Goal: Information Seeking & Learning: Learn about a topic

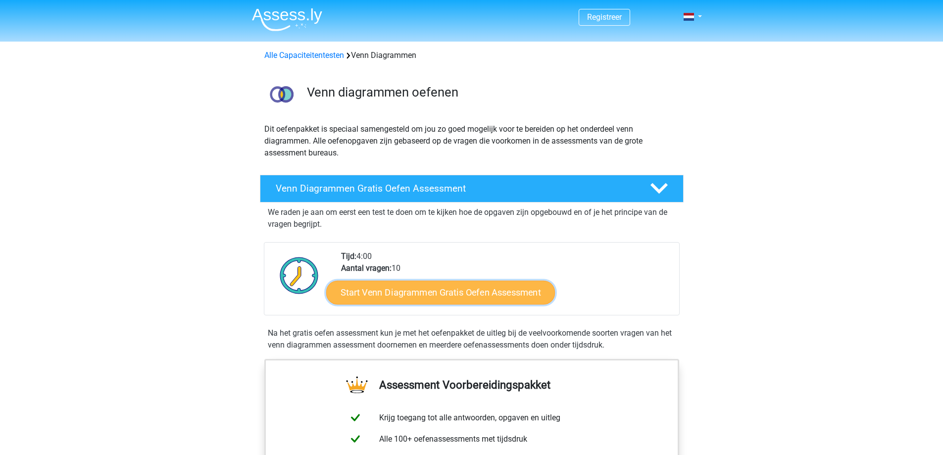
click at [380, 297] on link "Start Venn Diagrammen Gratis Oefen Assessment" at bounding box center [440, 293] width 229 height 24
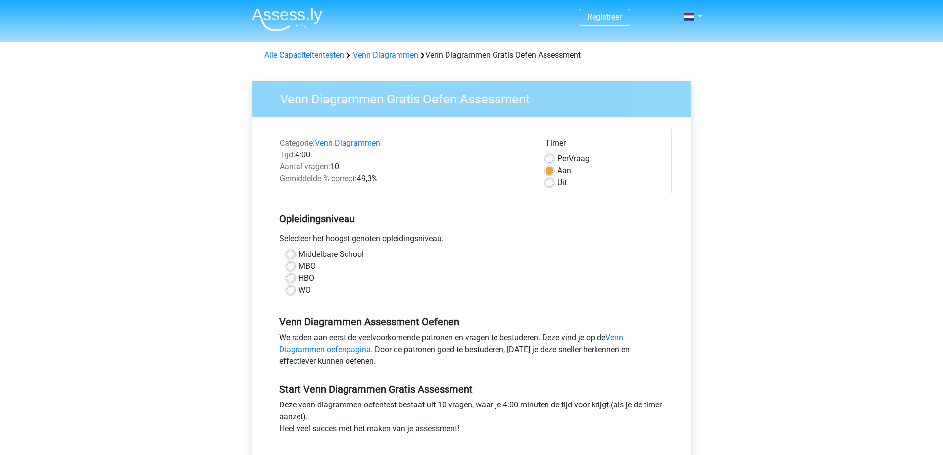
click at [299, 289] on label "WO" at bounding box center [305, 290] width 12 height 12
click at [293, 289] on input "WO" at bounding box center [291, 289] width 8 height 10
radio input "true"
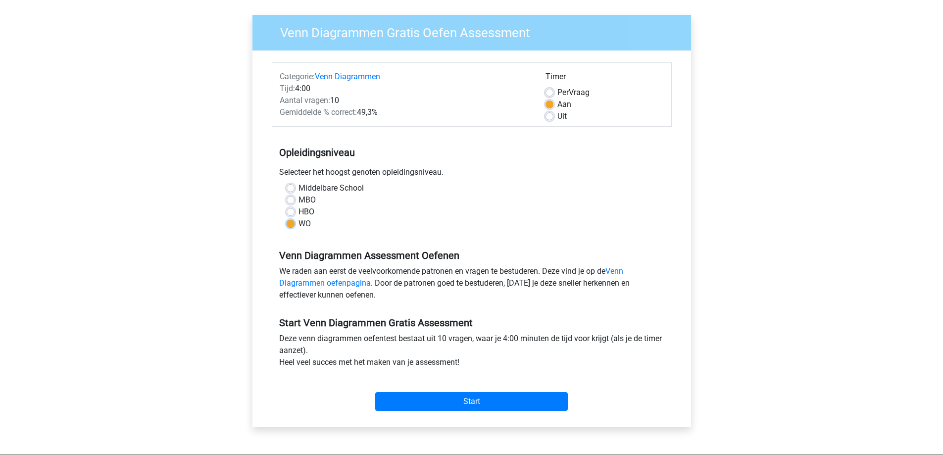
scroll to position [50, 0]
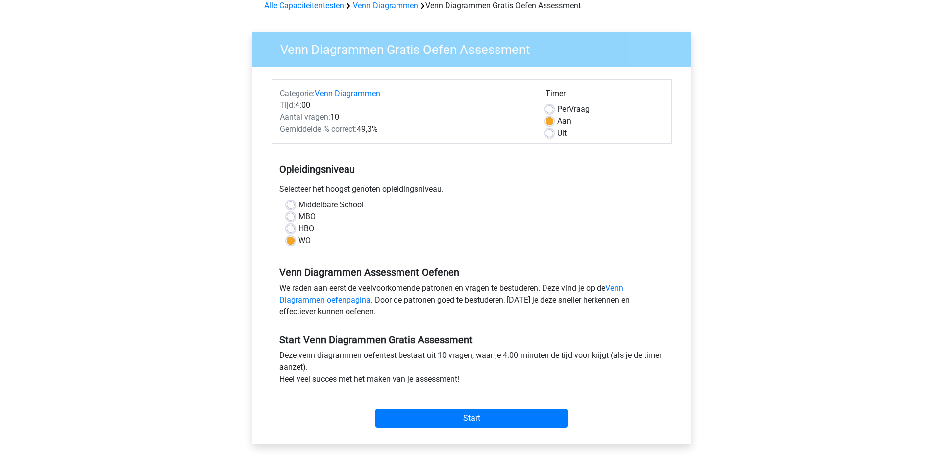
click at [558, 108] on label "Per Vraag" at bounding box center [574, 109] width 32 height 12
click at [551, 108] on input "Per Vraag" at bounding box center [550, 108] width 8 height 10
radio input "true"
click at [476, 426] on input "Start" at bounding box center [471, 418] width 193 height 19
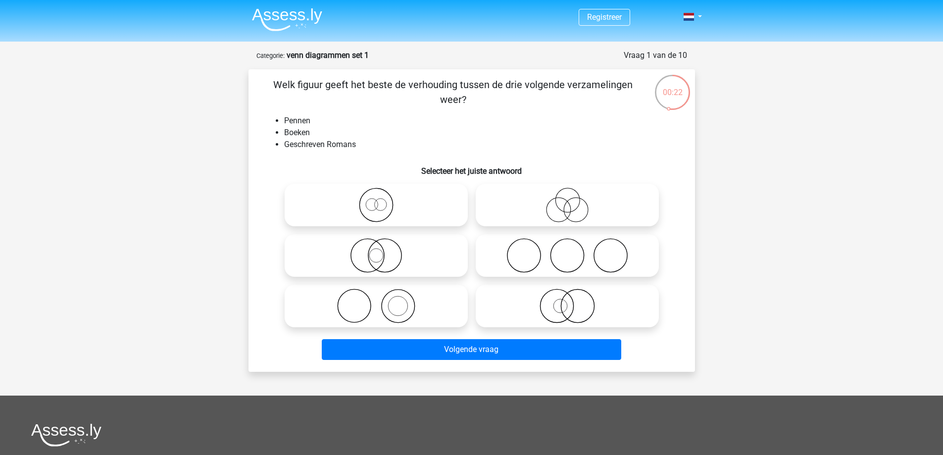
click at [385, 309] on icon at bounding box center [376, 306] width 175 height 35
click at [383, 301] on input "radio" at bounding box center [379, 298] width 6 height 6
radio input "true"
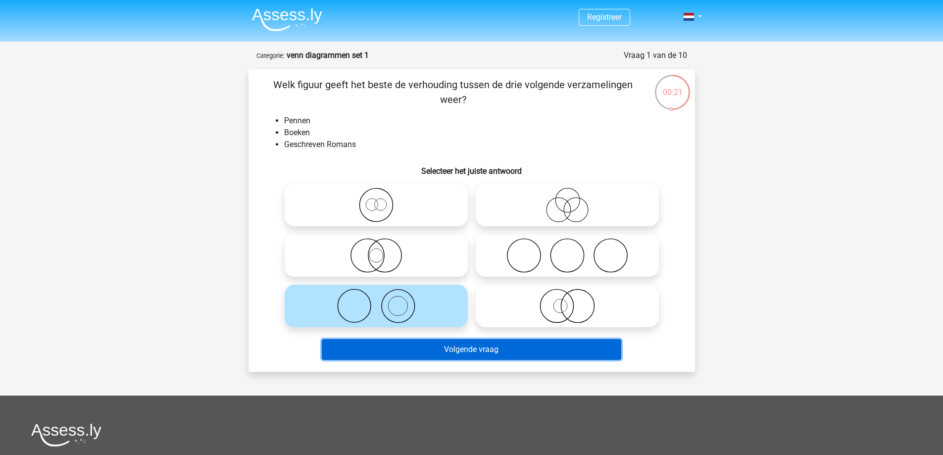
click at [422, 342] on button "Volgende vraag" at bounding box center [472, 349] width 300 height 21
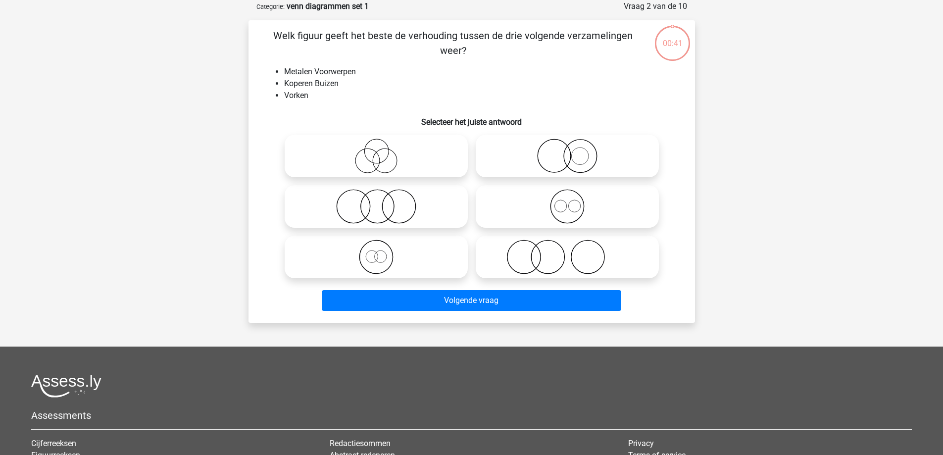
scroll to position [50, 0]
click at [388, 246] on icon at bounding box center [376, 256] width 175 height 35
click at [383, 246] on input "radio" at bounding box center [379, 248] width 6 height 6
radio input "true"
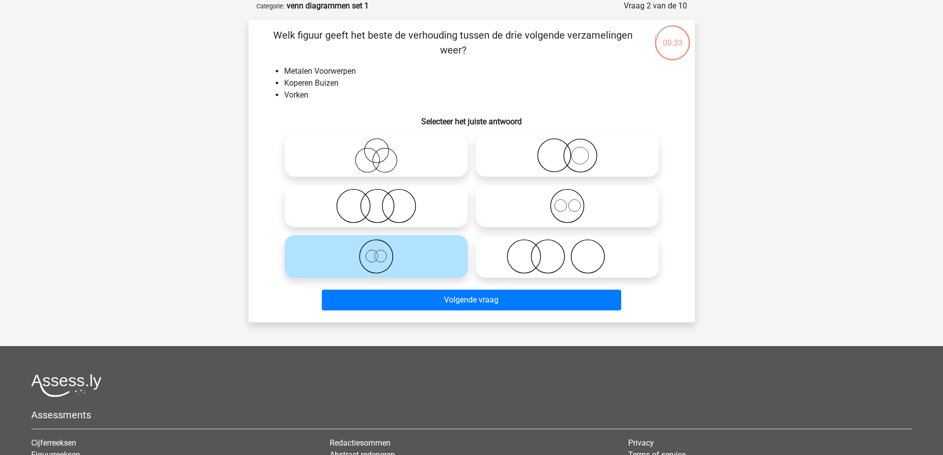
click at [551, 202] on circle at bounding box center [567, 206] width 33 height 33
click at [567, 201] on input "radio" at bounding box center [570, 198] width 6 height 6
radio input "true"
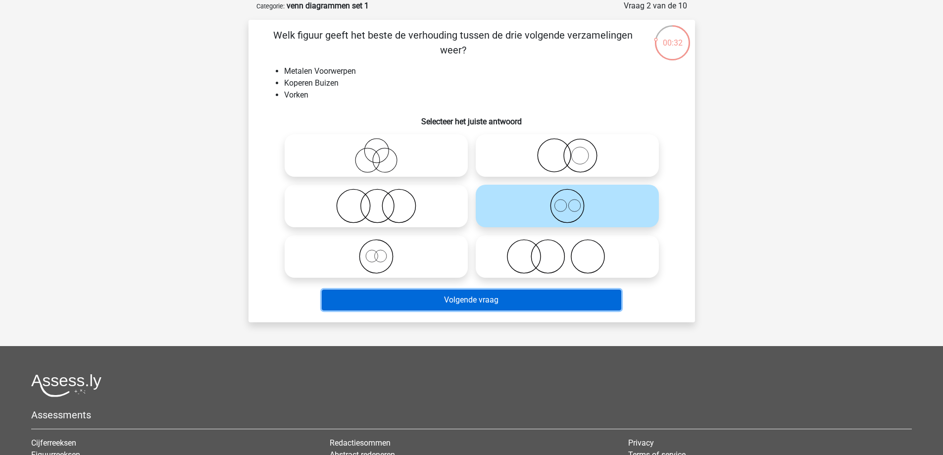
click at [533, 298] on button "Volgende vraag" at bounding box center [472, 300] width 300 height 21
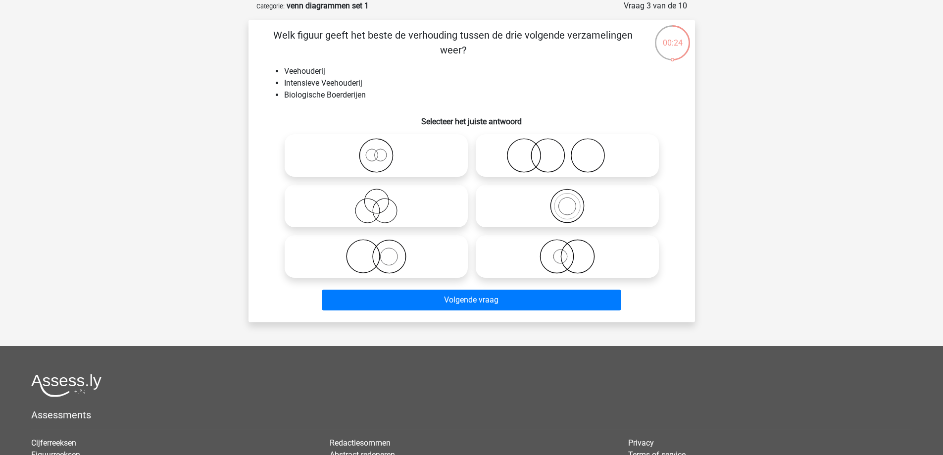
click at [431, 237] on label at bounding box center [376, 256] width 183 height 43
click at [383, 245] on input "radio" at bounding box center [379, 248] width 6 height 6
radio input "true"
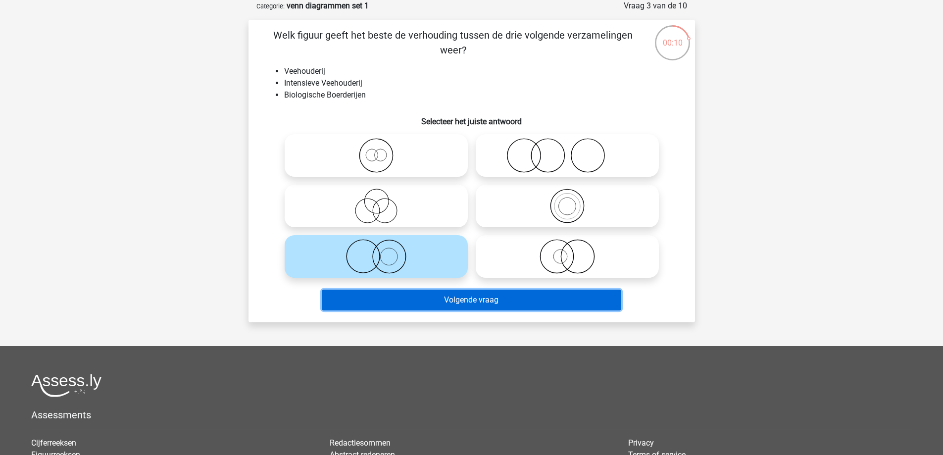
click at [451, 300] on button "Volgende vraag" at bounding box center [472, 300] width 300 height 21
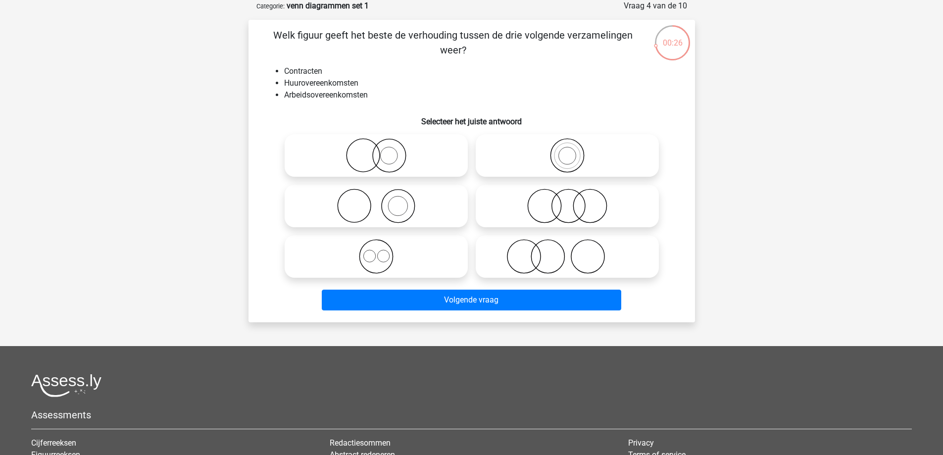
click at [433, 268] on icon at bounding box center [376, 256] width 175 height 35
click at [383, 252] on input "radio" at bounding box center [379, 248] width 6 height 6
radio input "true"
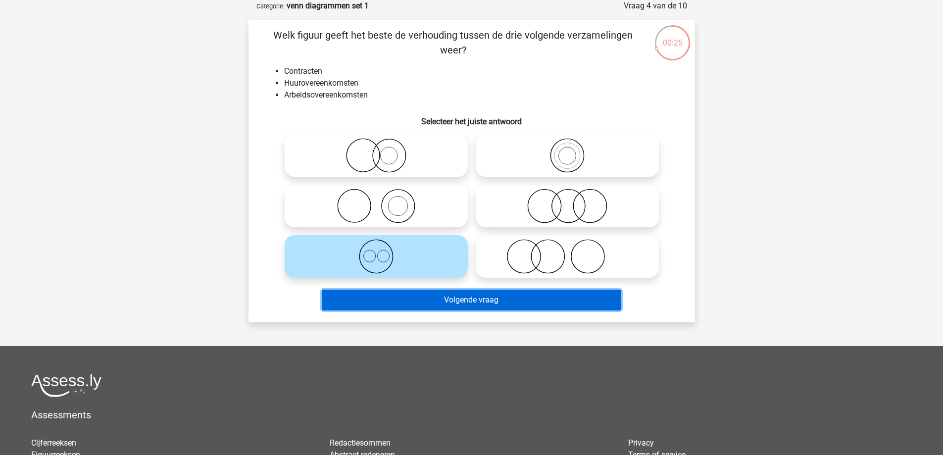
click at [430, 298] on button "Volgende vraag" at bounding box center [472, 300] width 300 height 21
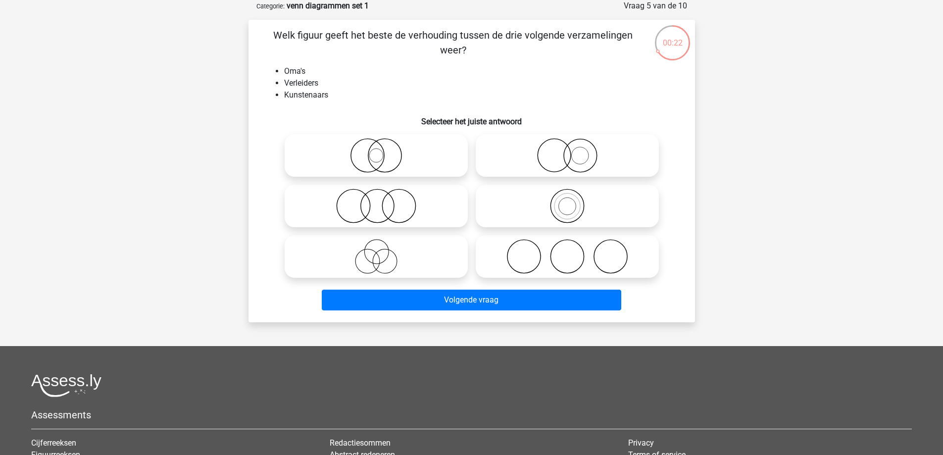
click at [507, 263] on icon at bounding box center [567, 256] width 175 height 35
click at [567, 252] on input "radio" at bounding box center [570, 248] width 6 height 6
radio input "true"
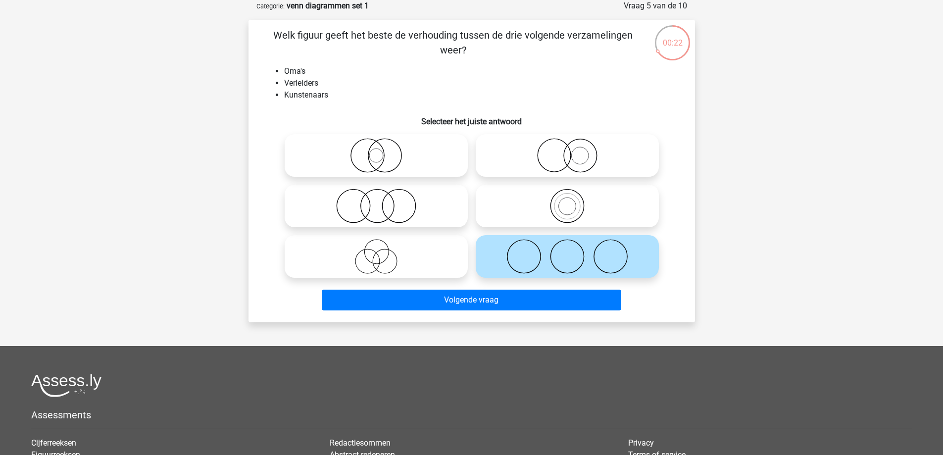
click at [498, 287] on div "Volgende vraag" at bounding box center [471, 298] width 415 height 33
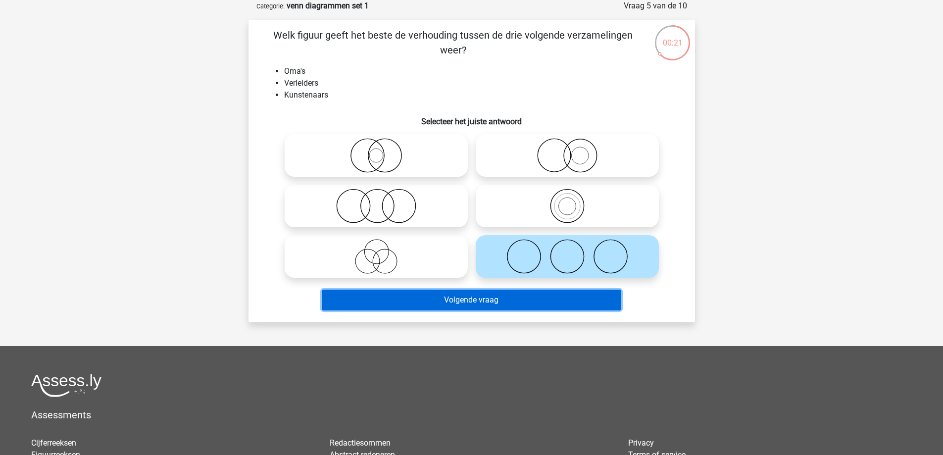
click at [497, 297] on button "Volgende vraag" at bounding box center [472, 300] width 300 height 21
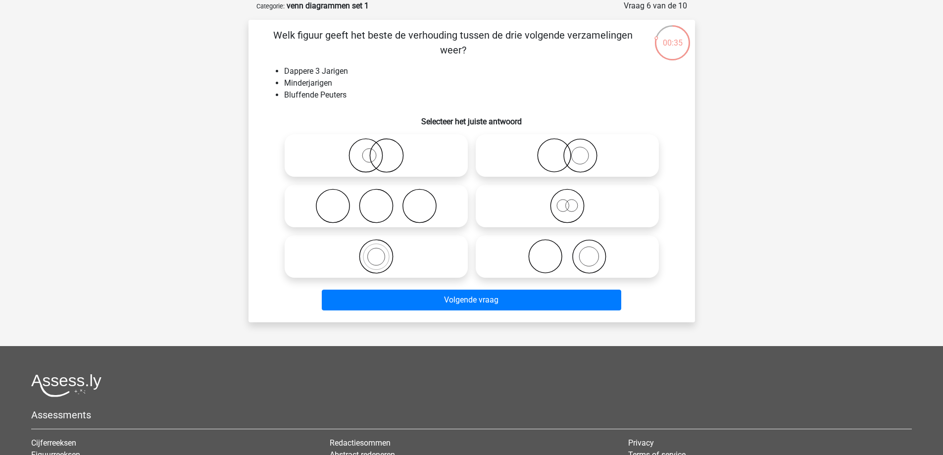
click at [539, 200] on icon at bounding box center [567, 206] width 175 height 35
click at [567, 200] on input "radio" at bounding box center [570, 198] width 6 height 6
radio input "true"
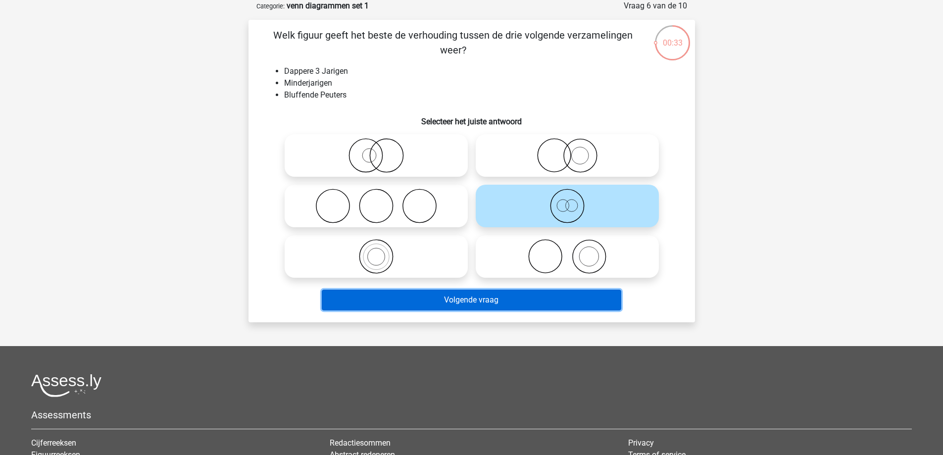
click at [539, 303] on button "Volgende vraag" at bounding box center [472, 300] width 300 height 21
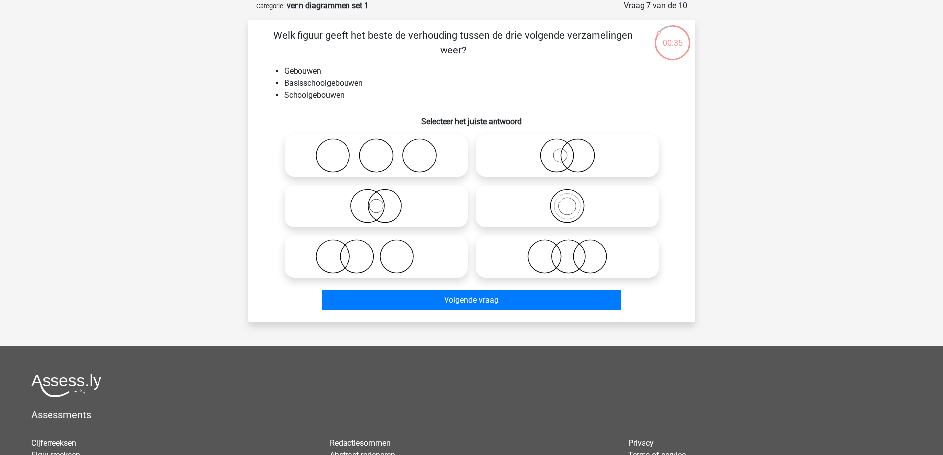
click at [545, 225] on label at bounding box center [567, 206] width 183 height 43
click at [567, 201] on input "radio" at bounding box center [570, 198] width 6 height 6
radio input "true"
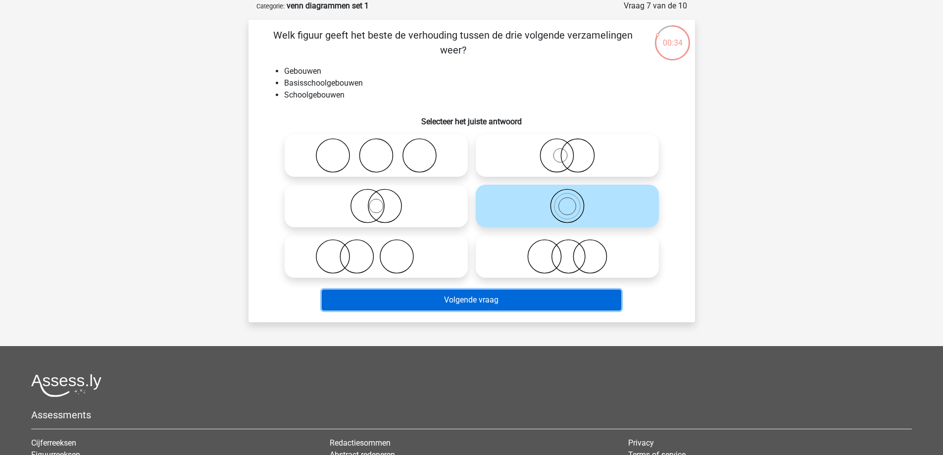
click at [529, 297] on button "Volgende vraag" at bounding box center [472, 300] width 300 height 21
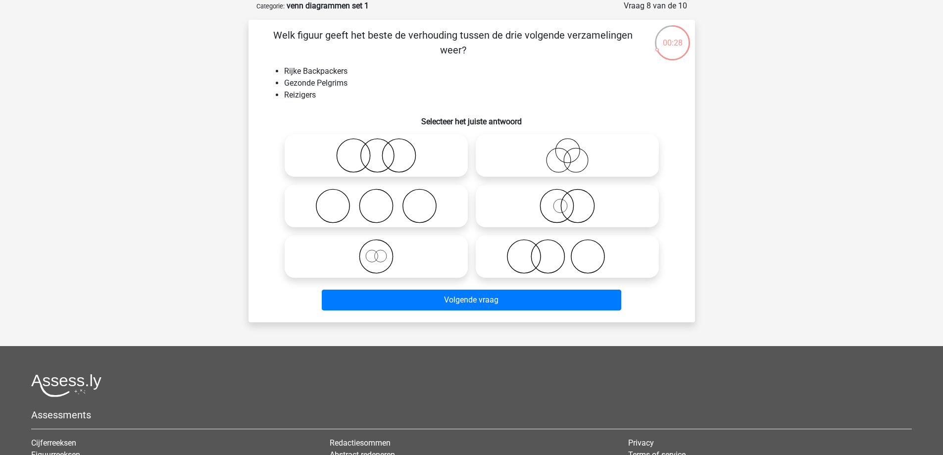
click at [406, 257] on icon at bounding box center [376, 256] width 175 height 35
click at [383, 252] on input "radio" at bounding box center [379, 248] width 6 height 6
radio input "true"
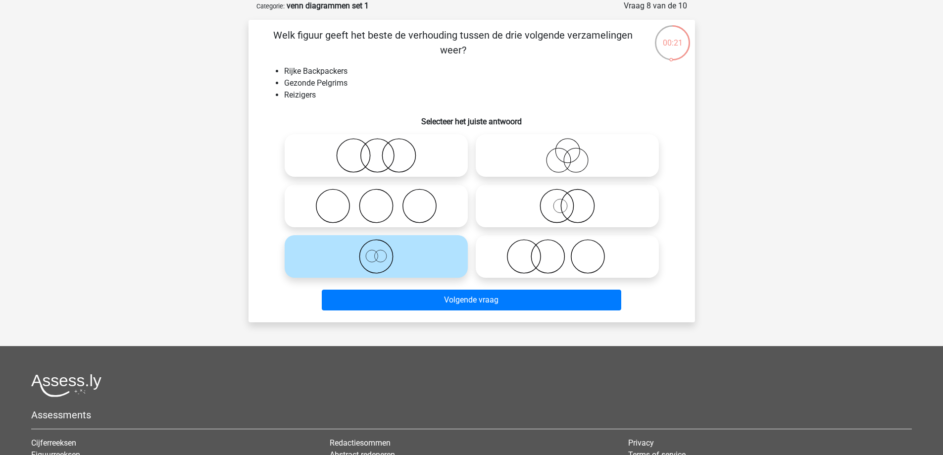
click at [480, 313] on div "Volgende vraag" at bounding box center [472, 302] width 382 height 25
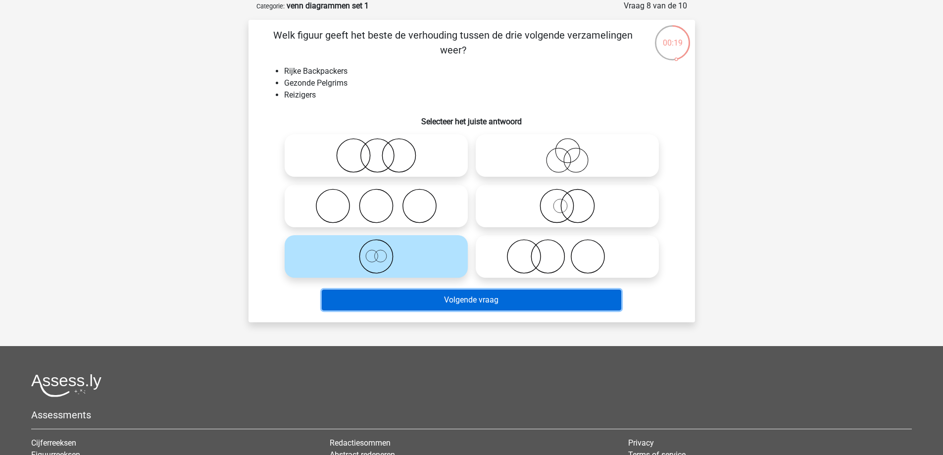
click at [483, 297] on button "Volgende vraag" at bounding box center [472, 300] width 300 height 21
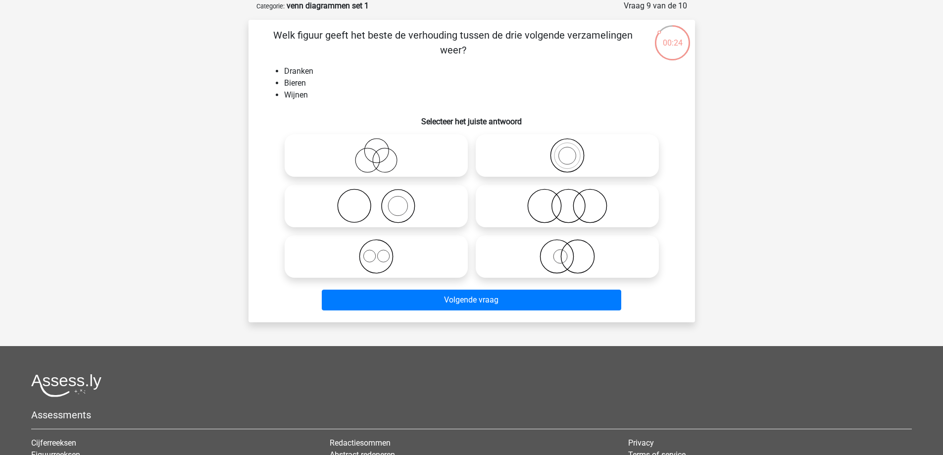
click at [439, 253] on icon at bounding box center [376, 256] width 175 height 35
click at [383, 252] on input "radio" at bounding box center [379, 248] width 6 height 6
radio input "true"
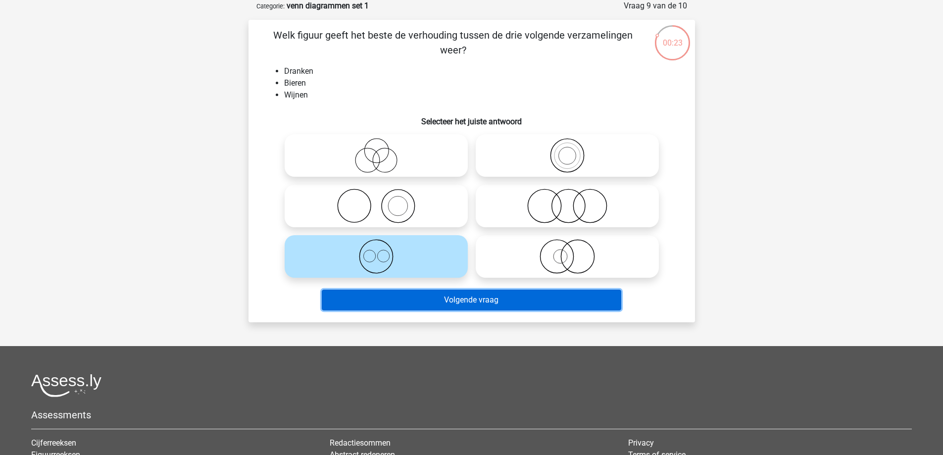
click at [438, 307] on button "Volgende vraag" at bounding box center [472, 300] width 300 height 21
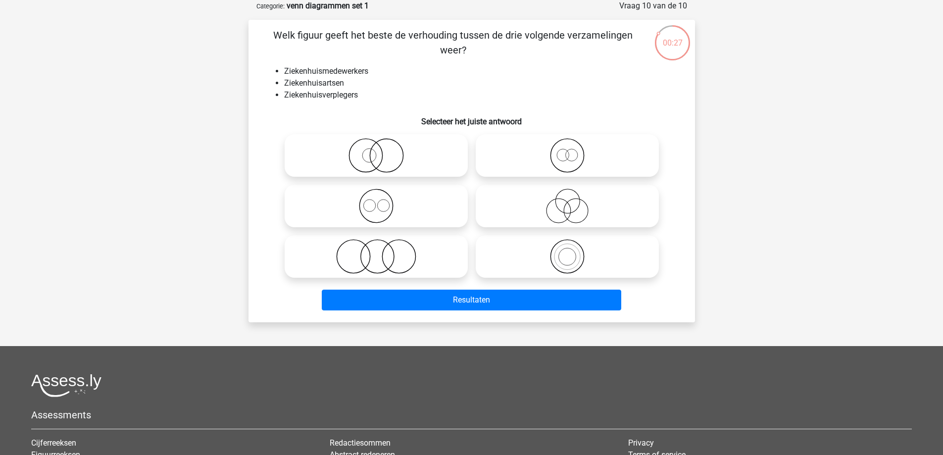
click at [421, 217] on icon at bounding box center [376, 206] width 175 height 35
click at [383, 201] on input "radio" at bounding box center [379, 198] width 6 height 6
radio input "true"
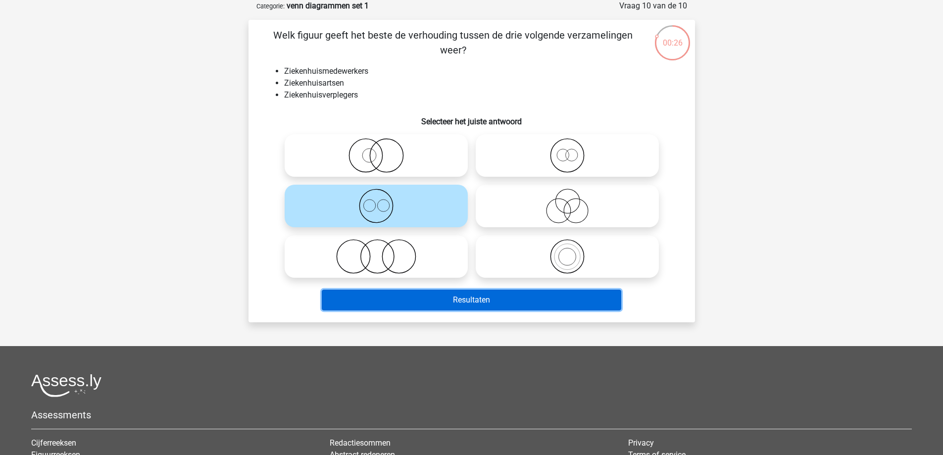
click at [431, 299] on button "Resultaten" at bounding box center [472, 300] width 300 height 21
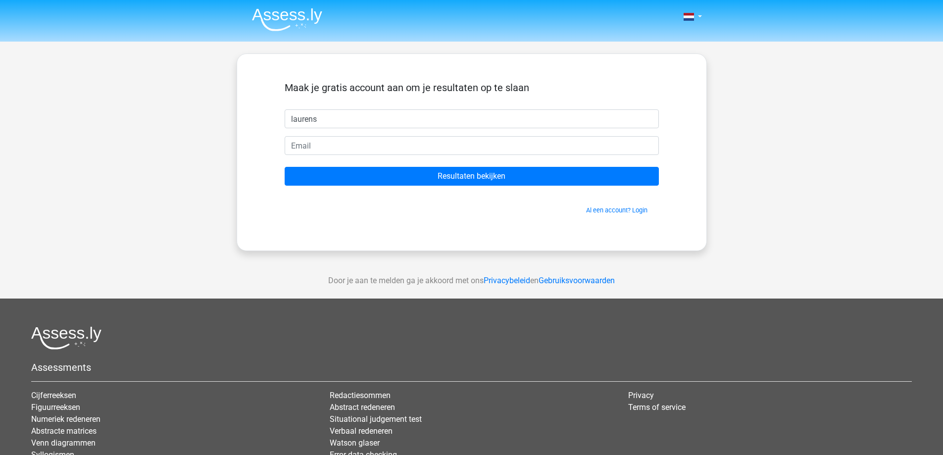
type input "laurens"
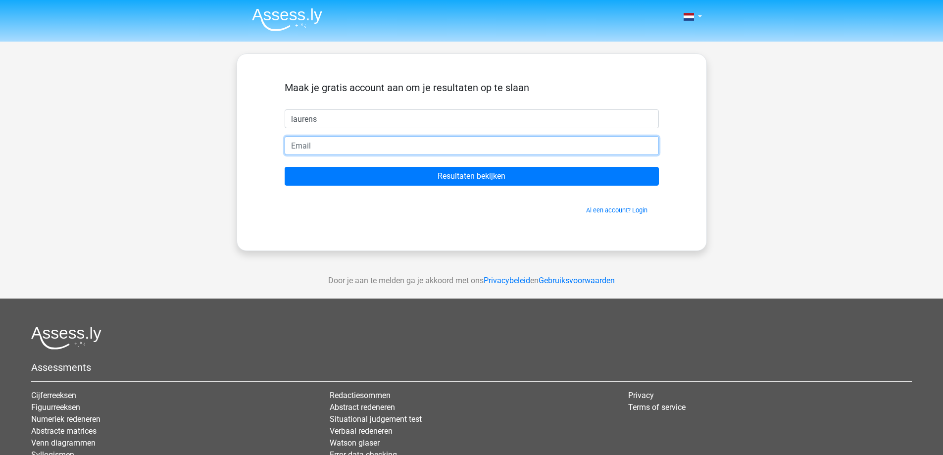
click at [398, 150] on input "email" at bounding box center [472, 145] width 374 height 19
type input "[EMAIL_ADDRESS][DOMAIN_NAME]"
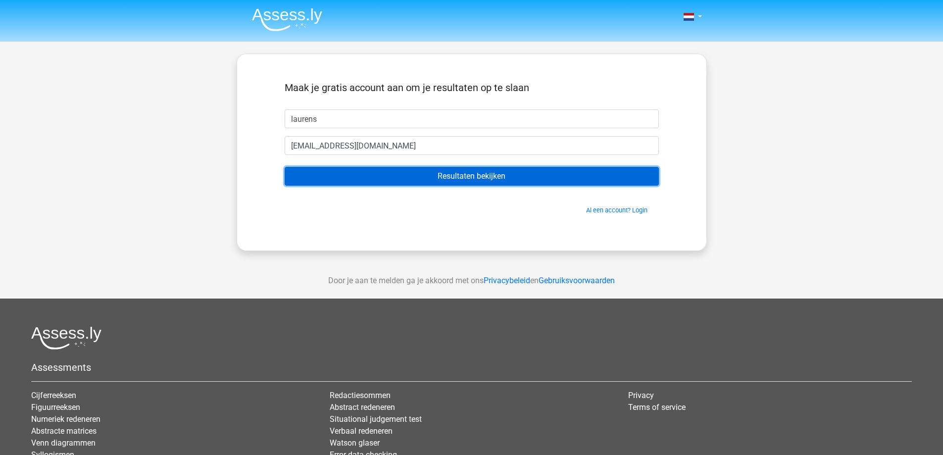
click at [445, 185] on input "Resultaten bekijken" at bounding box center [472, 176] width 374 height 19
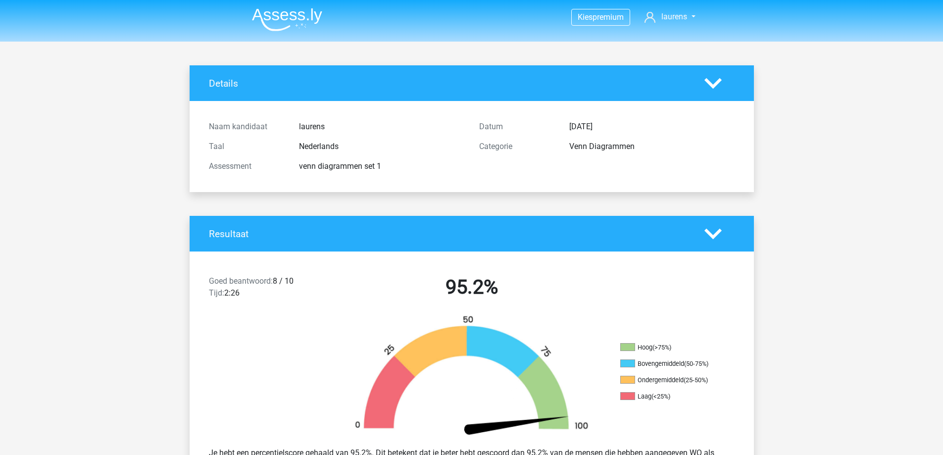
click at [283, 9] on img at bounding box center [287, 19] width 70 height 23
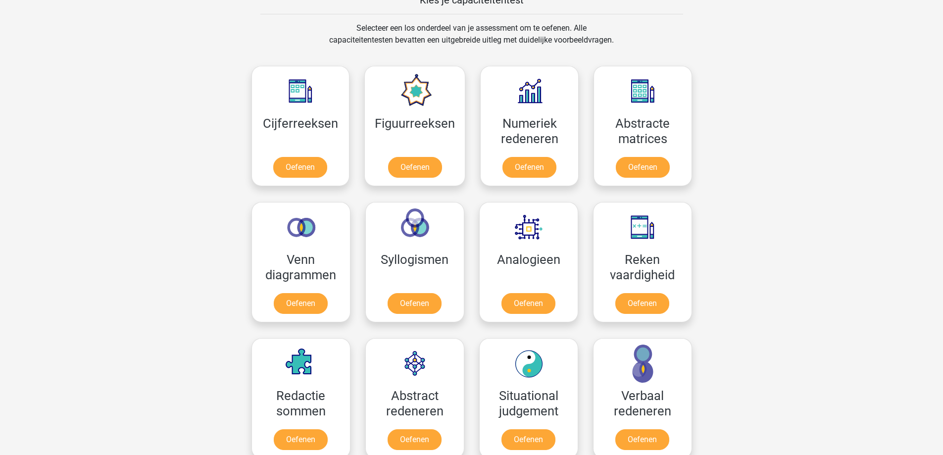
scroll to position [396, 0]
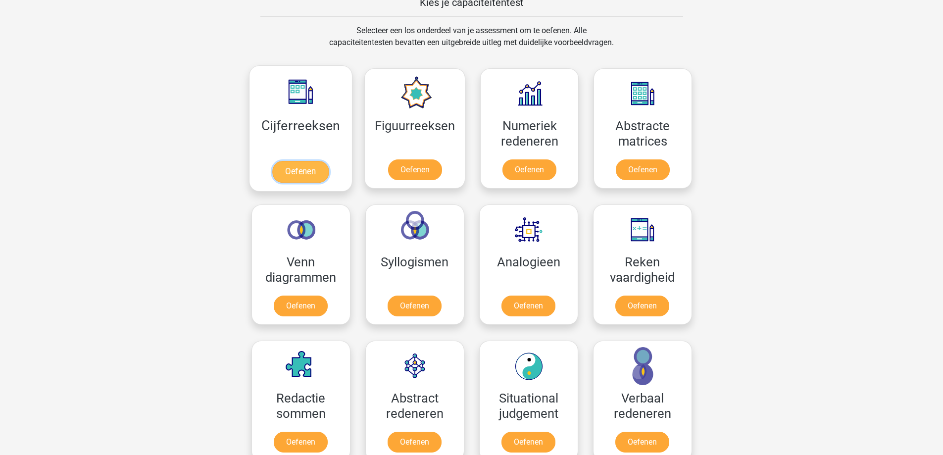
click at [315, 167] on link "Oefenen" at bounding box center [300, 172] width 56 height 22
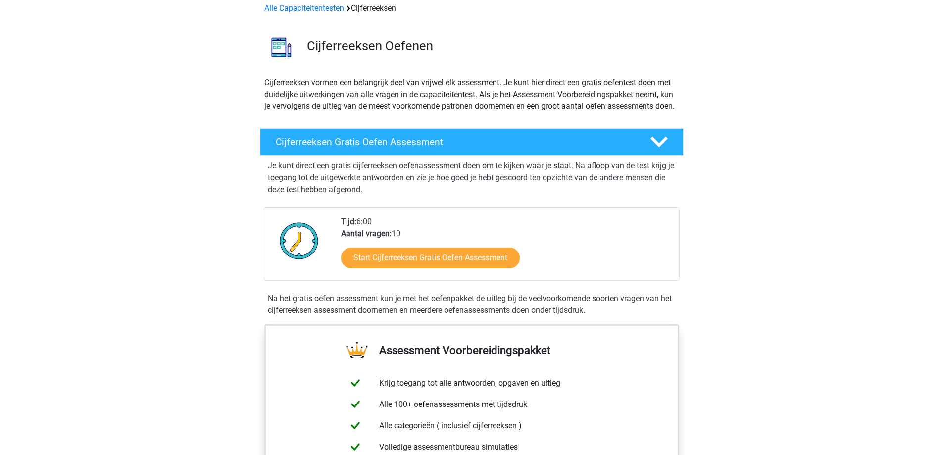
scroll to position [50, 0]
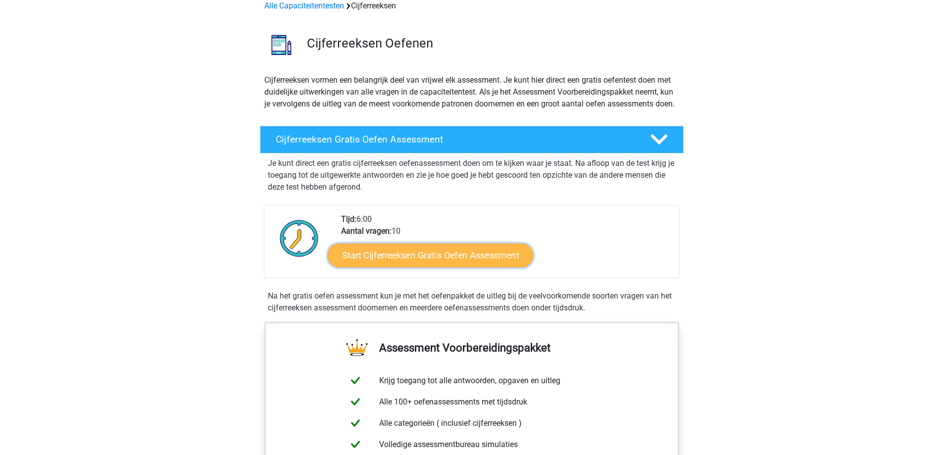
click at [390, 267] on link "Start Cijferreeksen Gratis Oefen Assessment" at bounding box center [431, 255] width 206 height 24
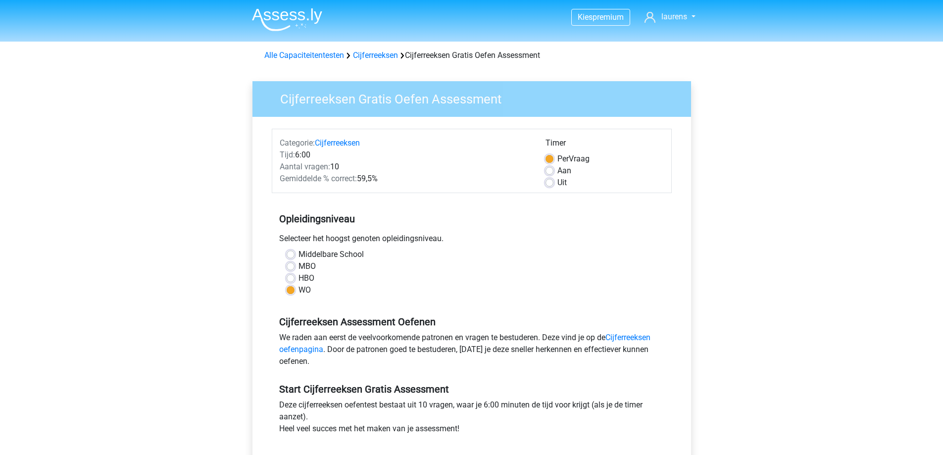
scroll to position [99, 0]
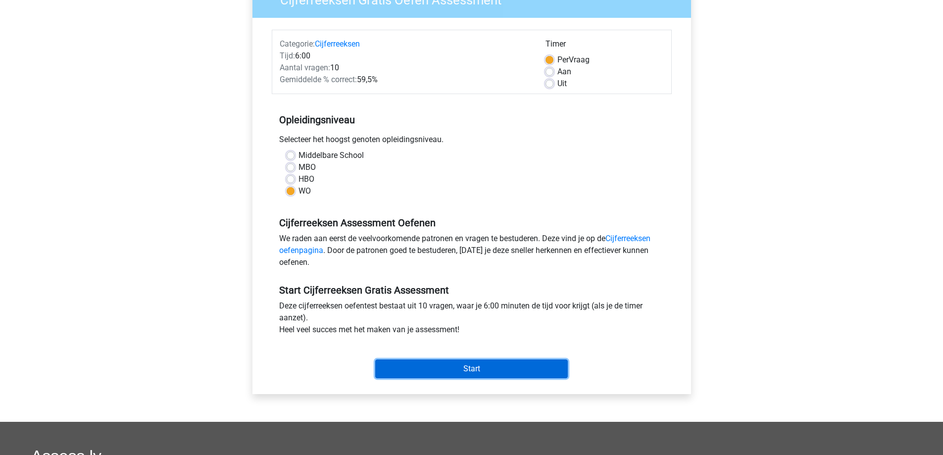
click at [430, 367] on input "Start" at bounding box center [471, 369] width 193 height 19
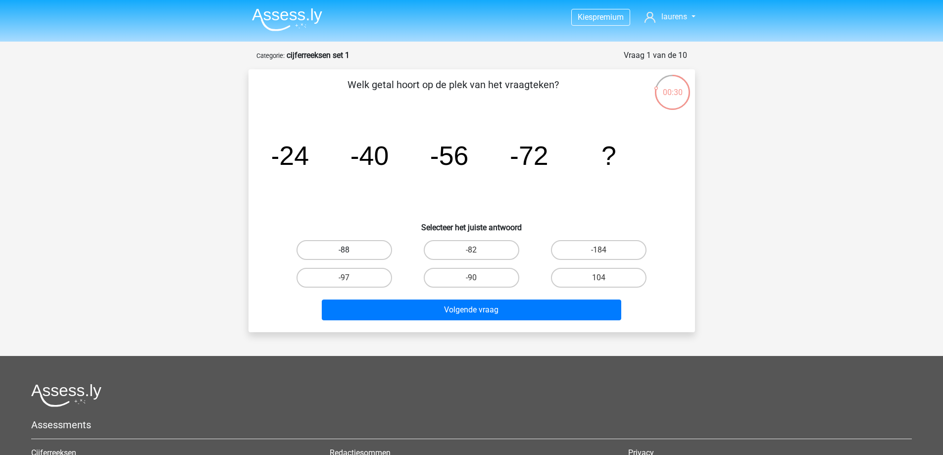
click at [372, 252] on label "-88" at bounding box center [345, 250] width 96 height 20
click at [351, 252] on input "-88" at bounding box center [347, 253] width 6 height 6
radio input "true"
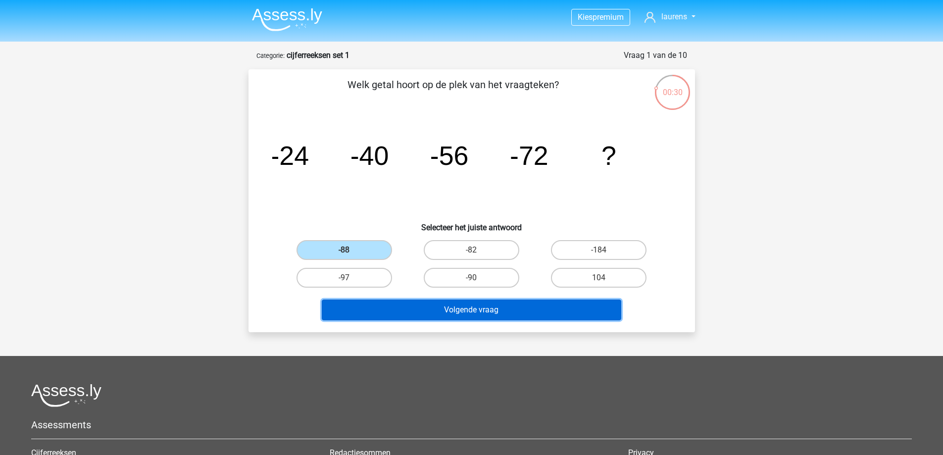
click at [410, 311] on button "Volgende vraag" at bounding box center [472, 310] width 300 height 21
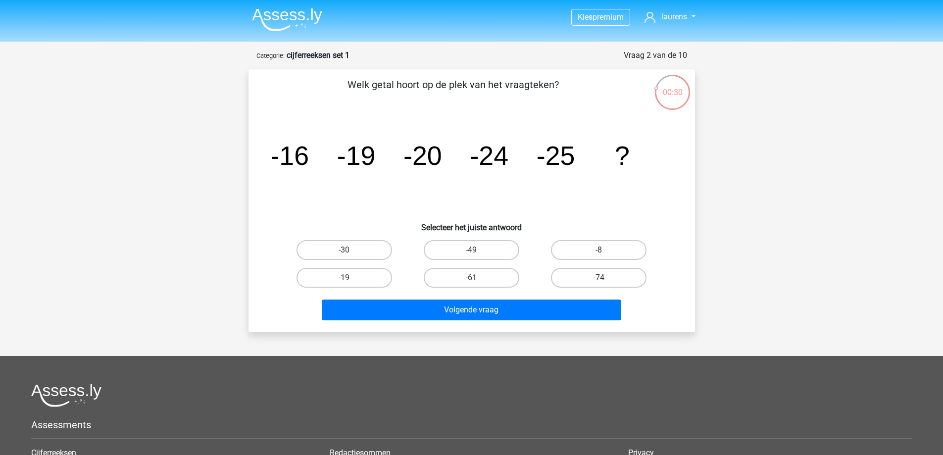
scroll to position [50, 0]
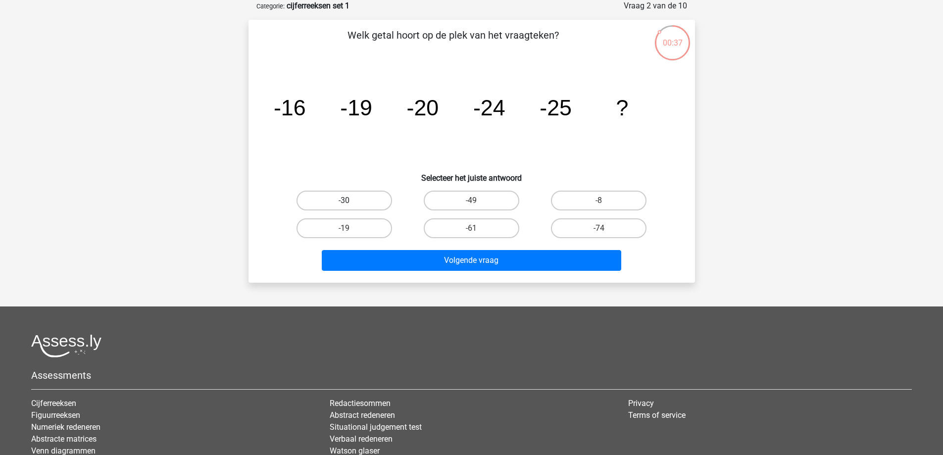
click at [373, 204] on label "-30" at bounding box center [345, 201] width 96 height 20
click at [351, 204] on input "-30" at bounding box center [347, 204] width 6 height 6
radio input "true"
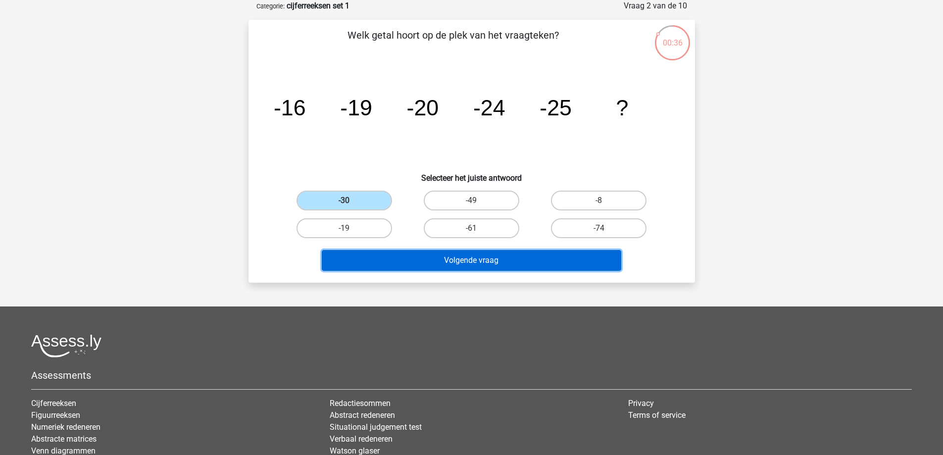
click at [398, 267] on button "Volgende vraag" at bounding box center [472, 260] width 300 height 21
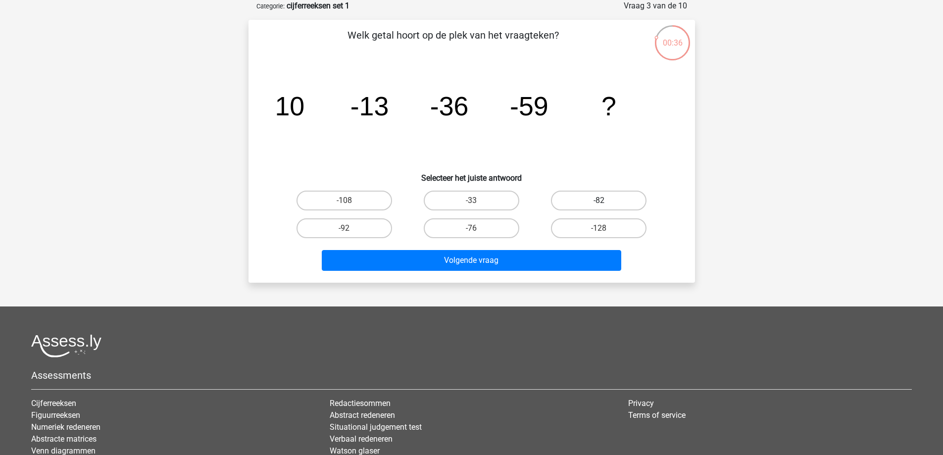
click at [581, 201] on label "-82" at bounding box center [599, 201] width 96 height 20
click at [599, 201] on input "-82" at bounding box center [602, 204] width 6 height 6
radio input "true"
click at [559, 243] on div "Volgende vraag" at bounding box center [471, 258] width 415 height 33
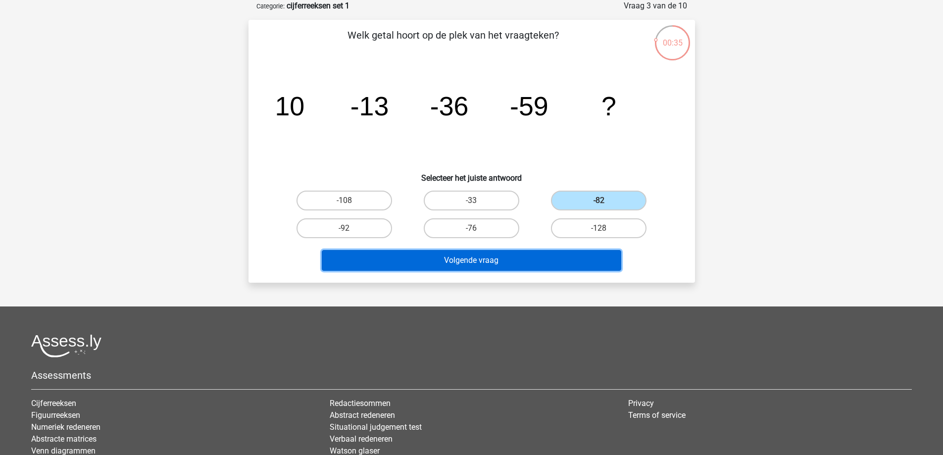
click at [550, 251] on button "Volgende vraag" at bounding box center [472, 260] width 300 height 21
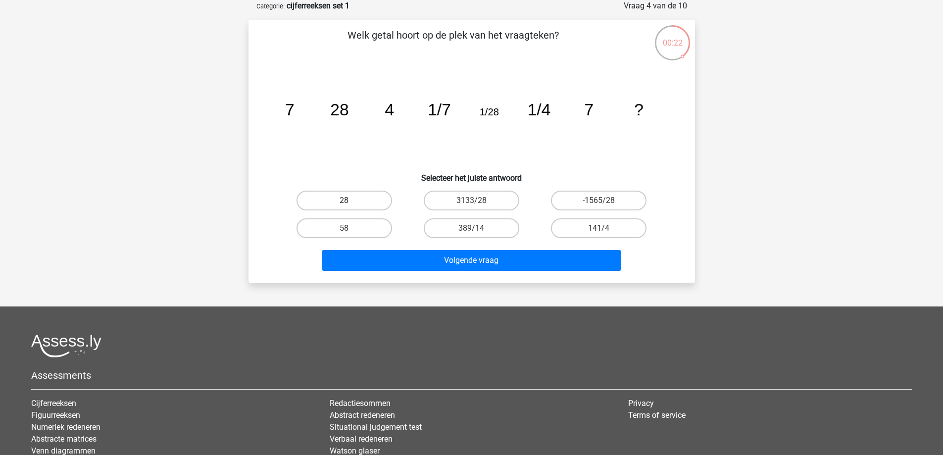
click at [352, 199] on label "28" at bounding box center [345, 201] width 96 height 20
click at [351, 201] on input "28" at bounding box center [347, 204] width 6 height 6
radio input "true"
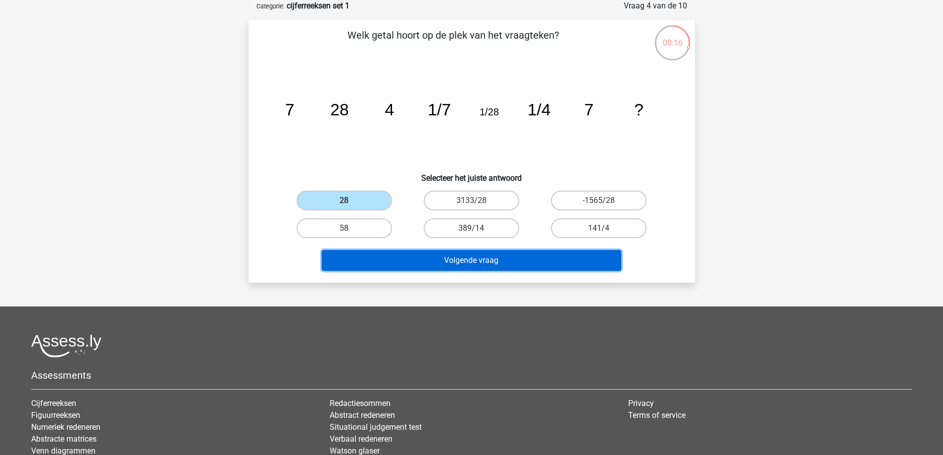
click at [475, 256] on button "Volgende vraag" at bounding box center [472, 260] width 300 height 21
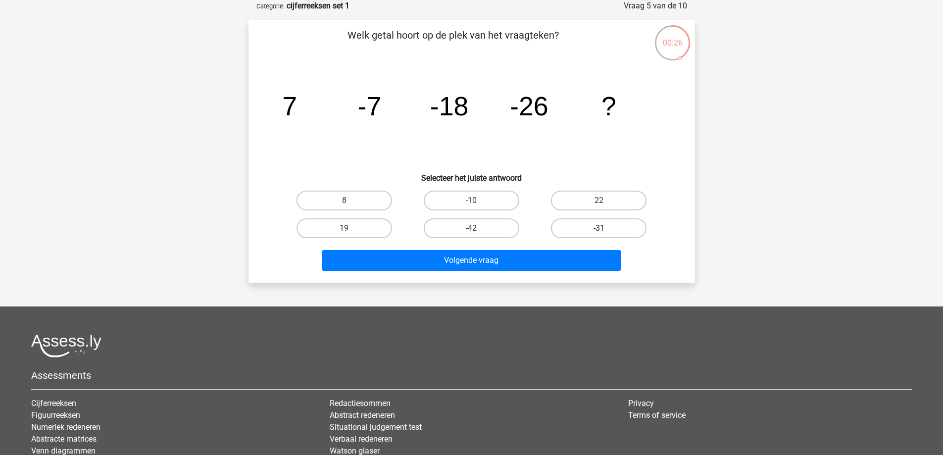
click at [563, 221] on label "-31" at bounding box center [599, 228] width 96 height 20
click at [599, 228] on input "-31" at bounding box center [602, 231] width 6 height 6
radio input "true"
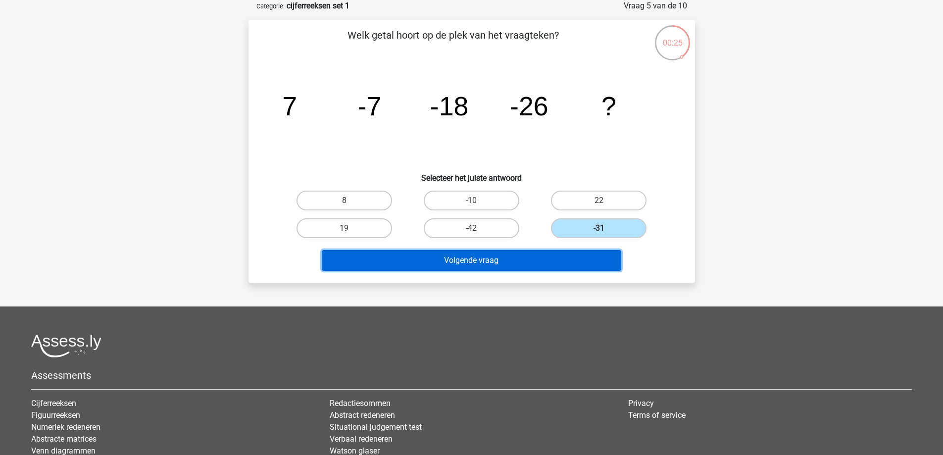
click at [543, 255] on button "Volgende vraag" at bounding box center [472, 260] width 300 height 21
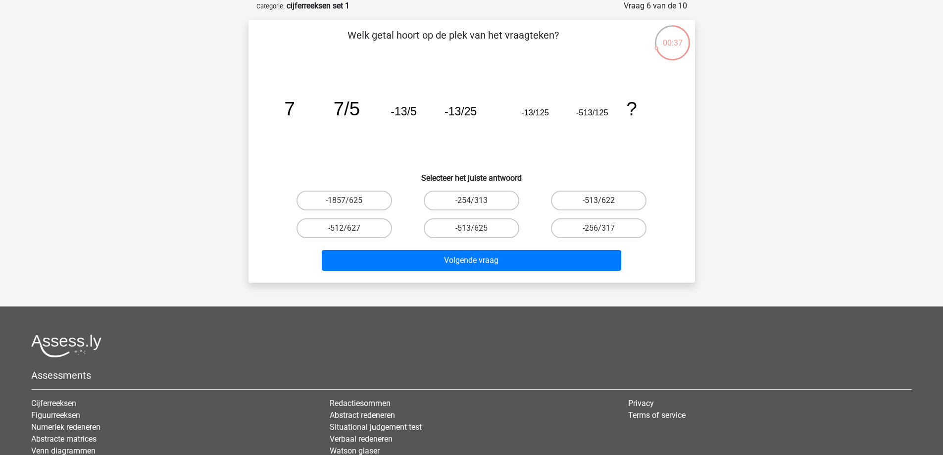
click at [585, 203] on label "-513/622" at bounding box center [599, 201] width 96 height 20
click at [599, 203] on input "-513/622" at bounding box center [602, 204] width 6 height 6
radio input "true"
click at [500, 224] on label "-513/625" at bounding box center [472, 228] width 96 height 20
click at [478, 228] on input "-513/625" at bounding box center [474, 231] width 6 height 6
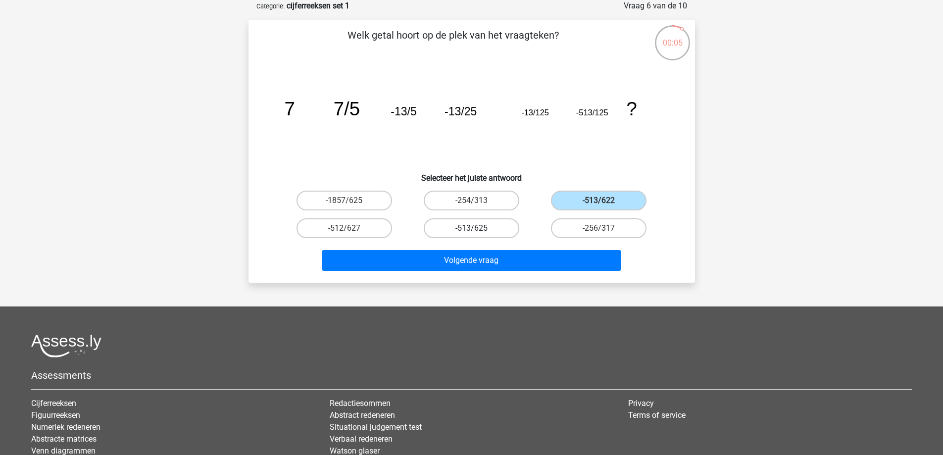
radio input "true"
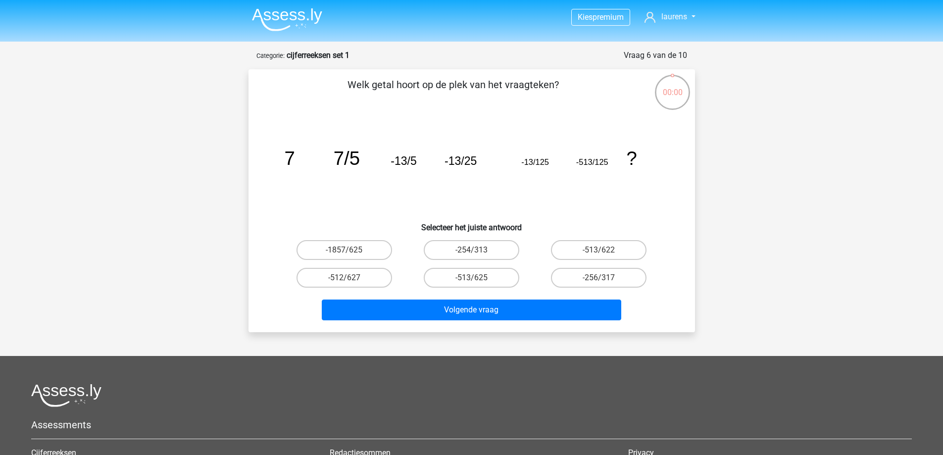
scroll to position [50, 0]
click at [501, 252] on label "-11/8" at bounding box center [472, 250] width 96 height 20
click at [478, 252] on input "-11/8" at bounding box center [474, 253] width 6 height 6
radio input "true"
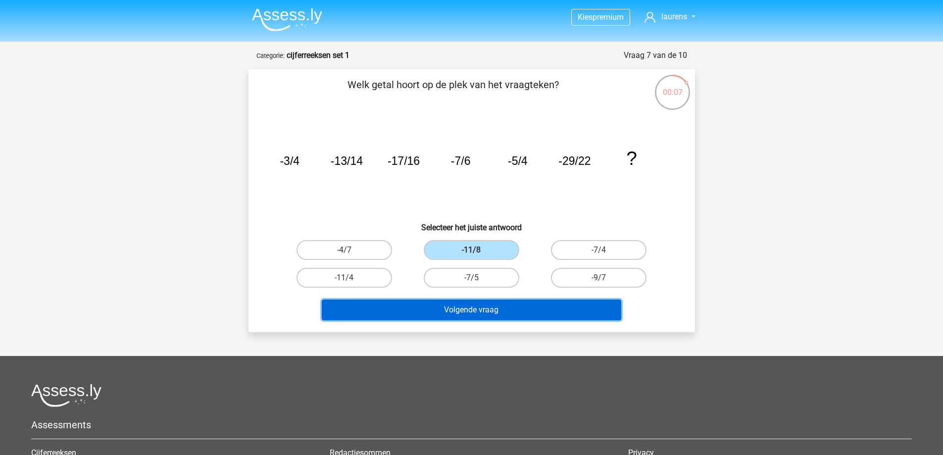
click at [502, 307] on button "Volgende vraag" at bounding box center [472, 310] width 300 height 21
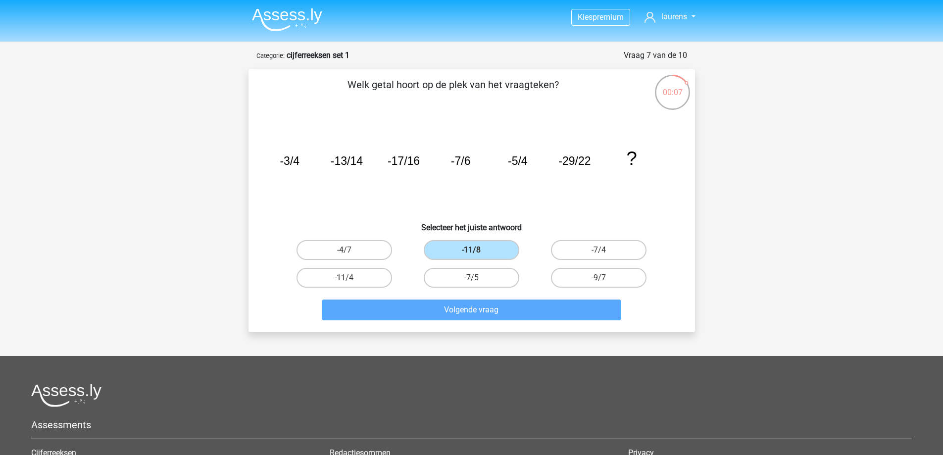
scroll to position [50, 0]
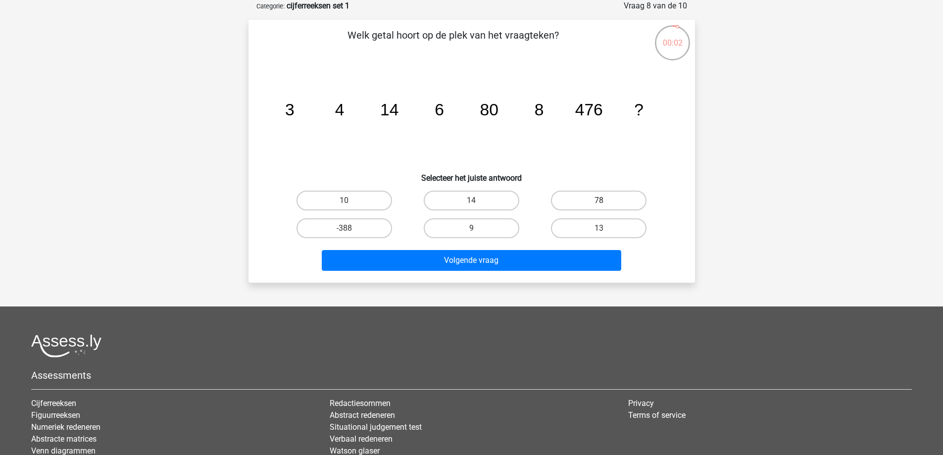
click at [575, 202] on label "78" at bounding box center [599, 201] width 96 height 20
click at [599, 202] on input "78" at bounding box center [602, 204] width 6 height 6
radio input "true"
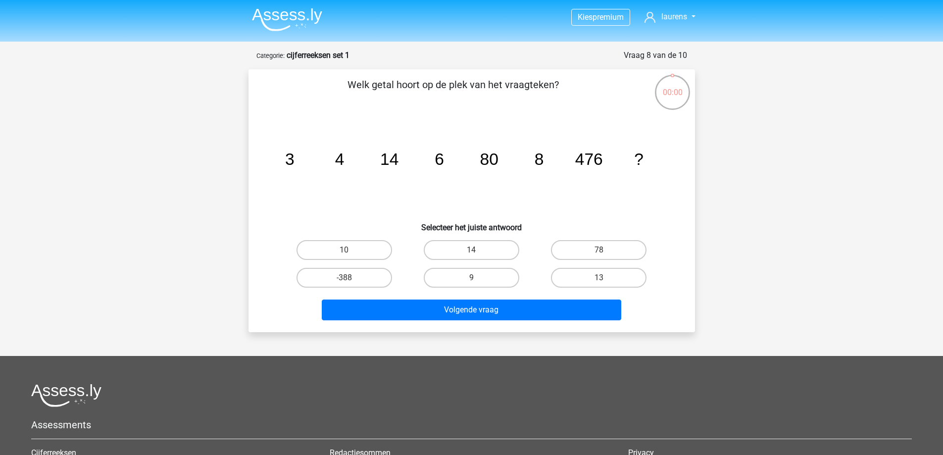
scroll to position [50, 0]
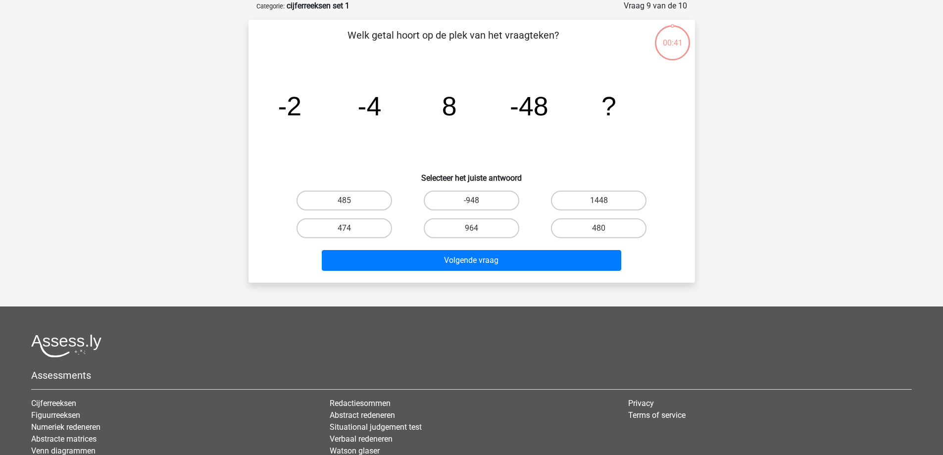
scroll to position [50, 0]
click at [480, 227] on label "964" at bounding box center [472, 228] width 96 height 20
click at [478, 228] on input "964" at bounding box center [474, 231] width 6 height 6
radio input "true"
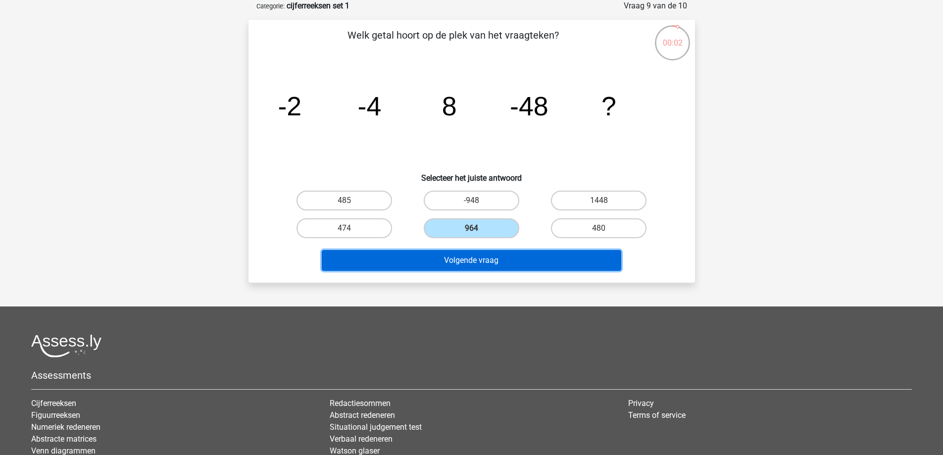
click at [482, 262] on button "Volgende vraag" at bounding box center [472, 260] width 300 height 21
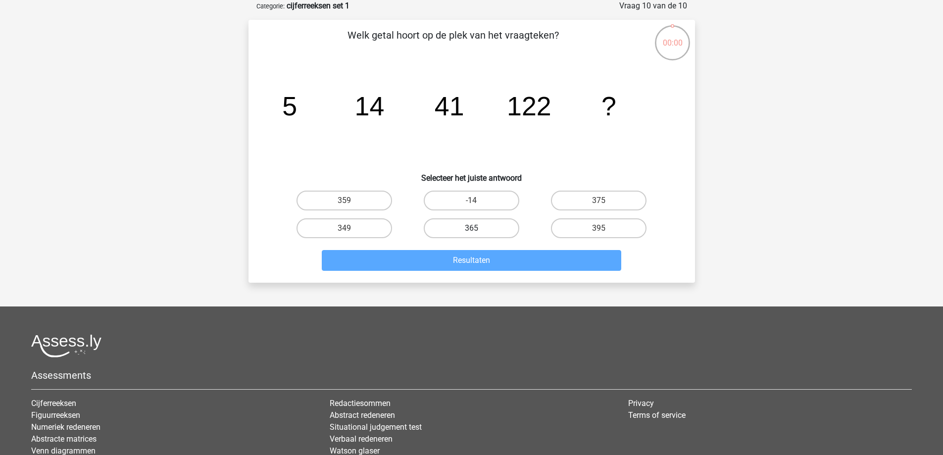
click at [446, 221] on label "365" at bounding box center [472, 228] width 96 height 20
click at [471, 228] on input "365" at bounding box center [474, 231] width 6 height 6
radio input "true"
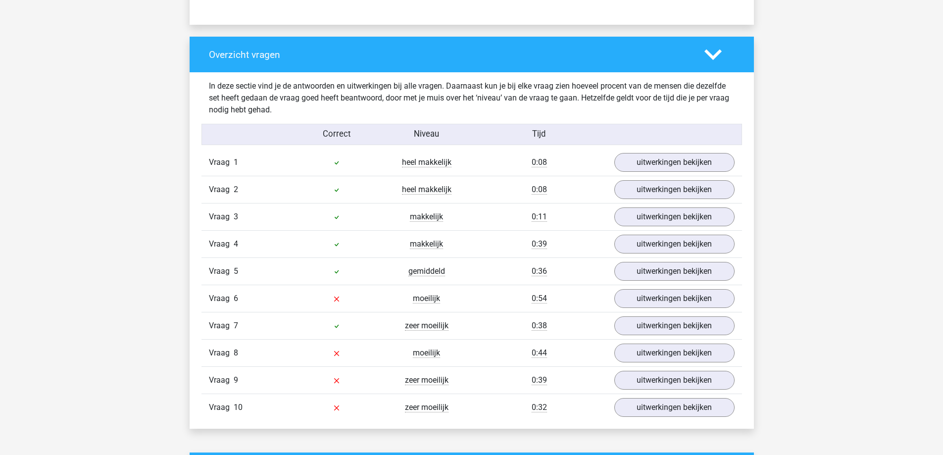
scroll to position [743, 0]
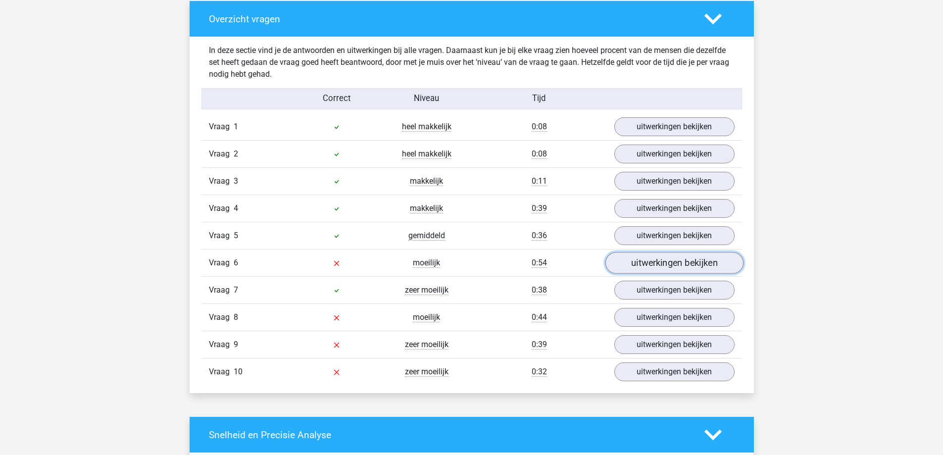
click at [640, 271] on link "uitwerkingen bekijken" at bounding box center [674, 264] width 138 height 22
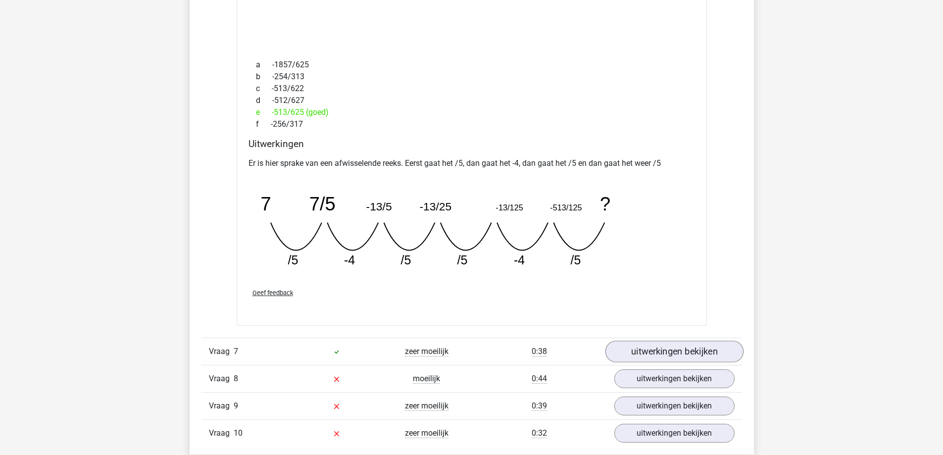
scroll to position [1139, 0]
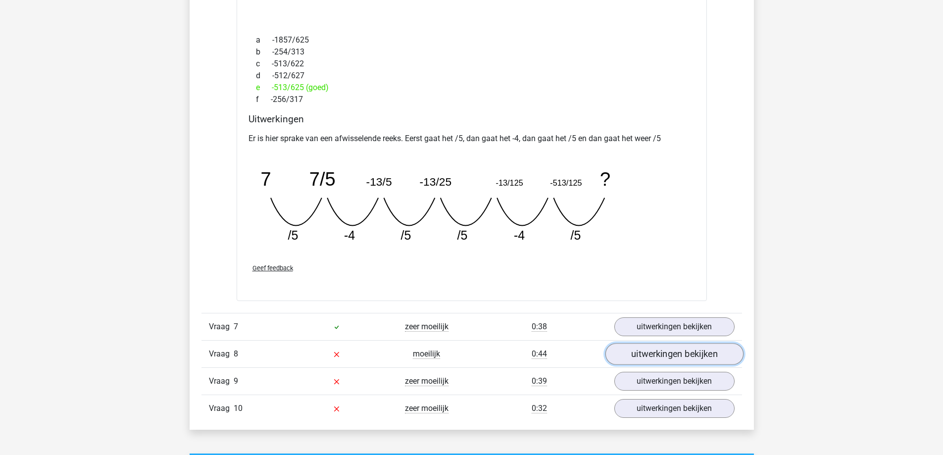
click at [642, 354] on link "uitwerkingen bekijken" at bounding box center [674, 354] width 138 height 22
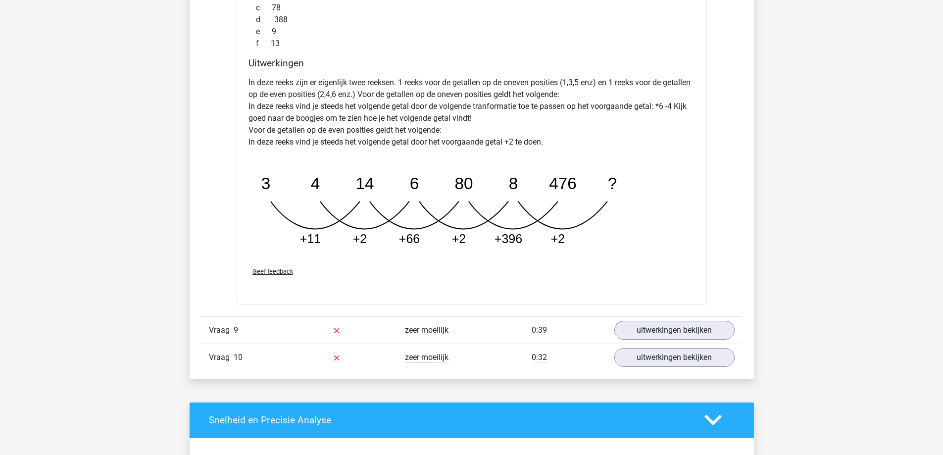
scroll to position [1684, 0]
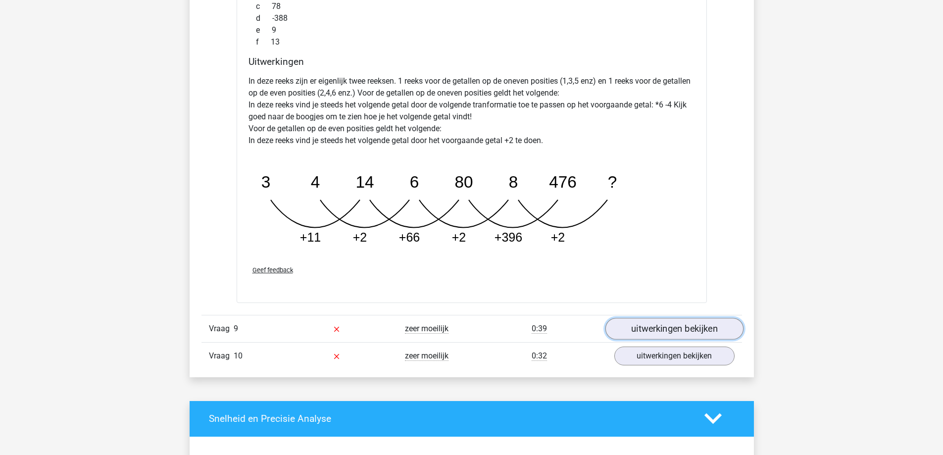
click at [634, 330] on link "uitwerkingen bekijken" at bounding box center [674, 329] width 138 height 22
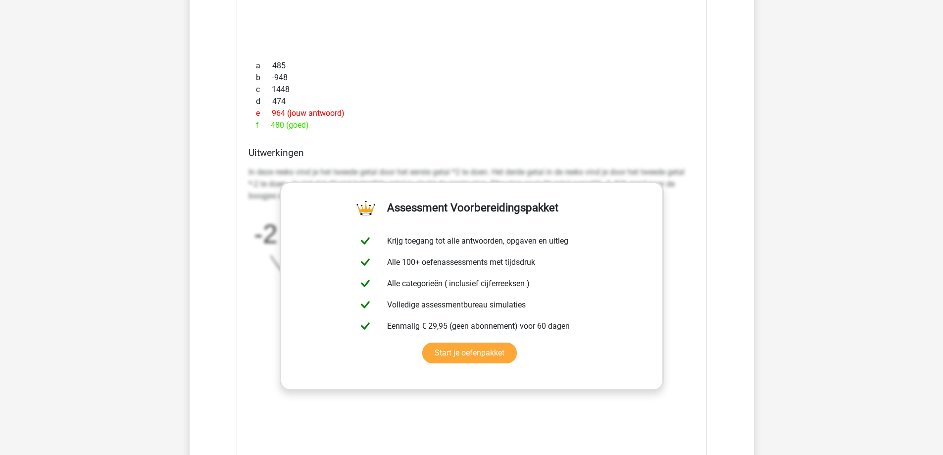
scroll to position [2377, 0]
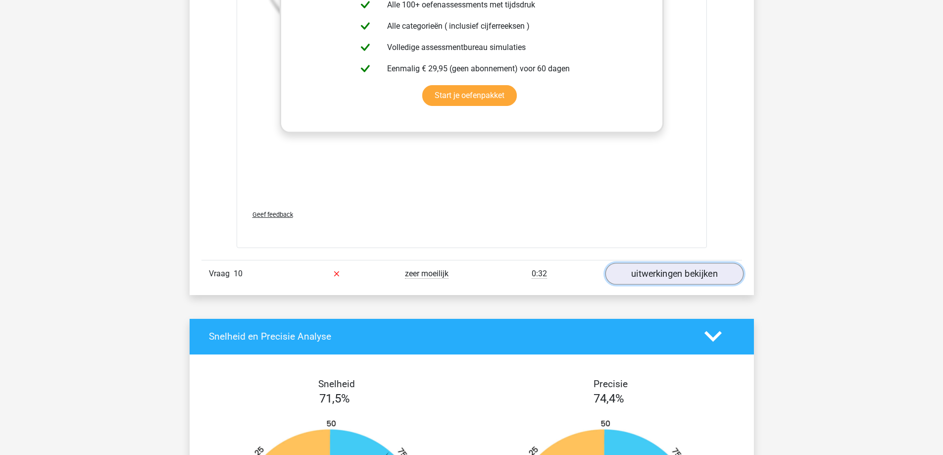
click at [639, 271] on link "uitwerkingen bekijken" at bounding box center [674, 274] width 138 height 22
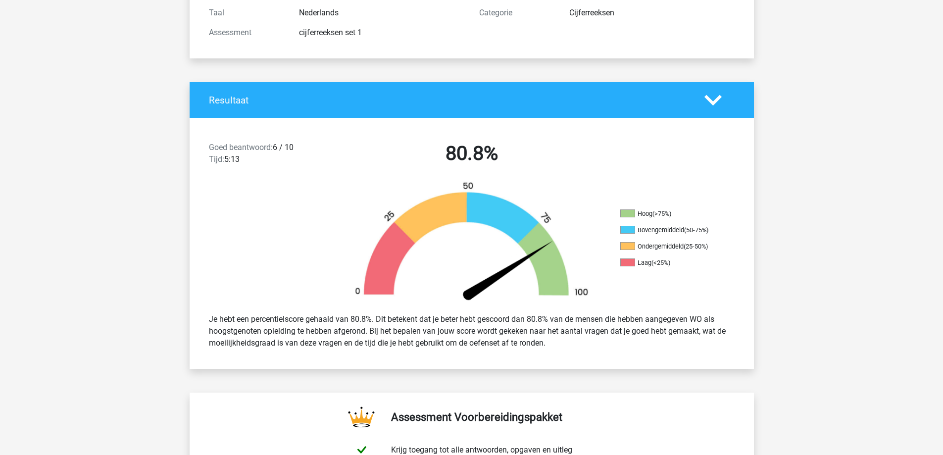
scroll to position [0, 0]
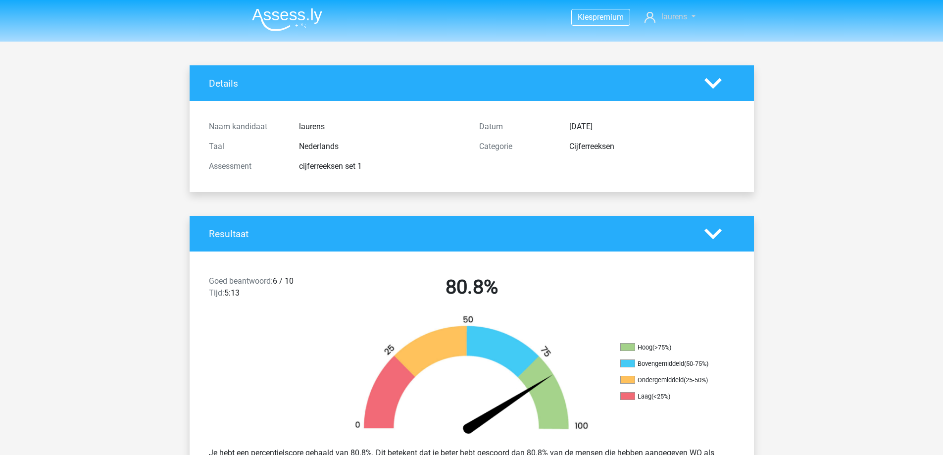
click at [674, 18] on span "laurens" at bounding box center [675, 16] width 26 height 9
click at [274, 11] on img at bounding box center [287, 19] width 70 height 23
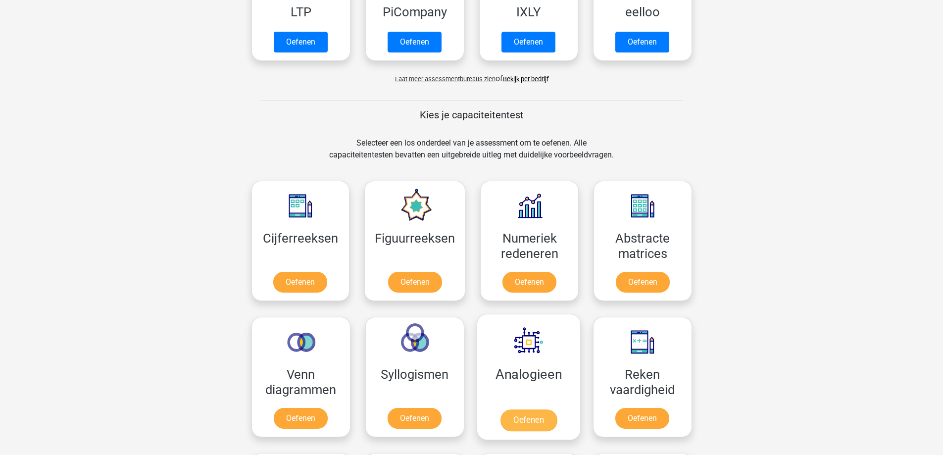
scroll to position [396, 0]
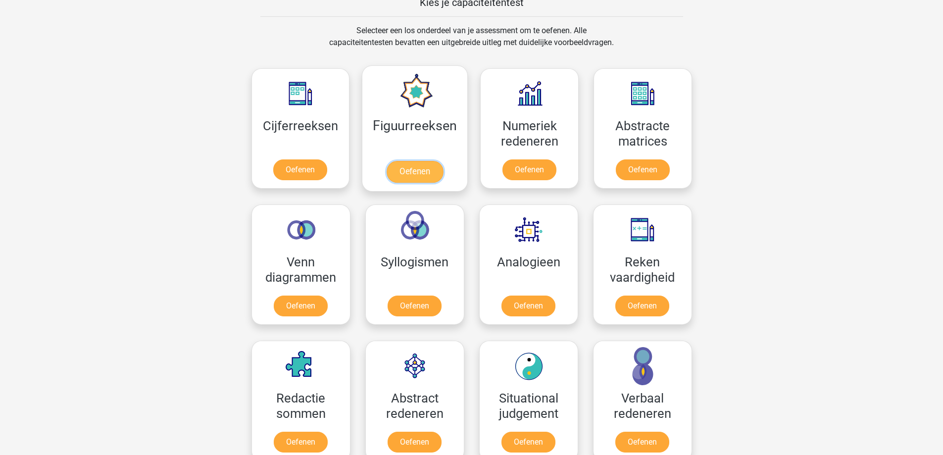
click at [418, 175] on link "Oefenen" at bounding box center [415, 172] width 56 height 22
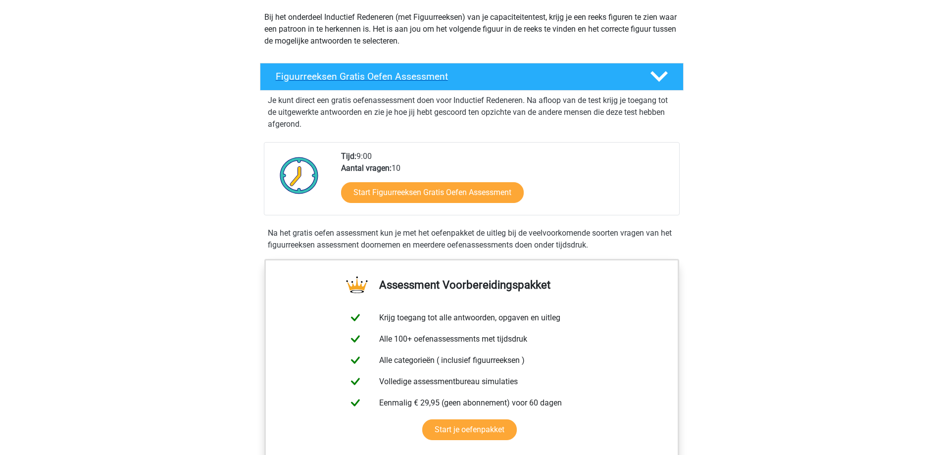
scroll to position [149, 0]
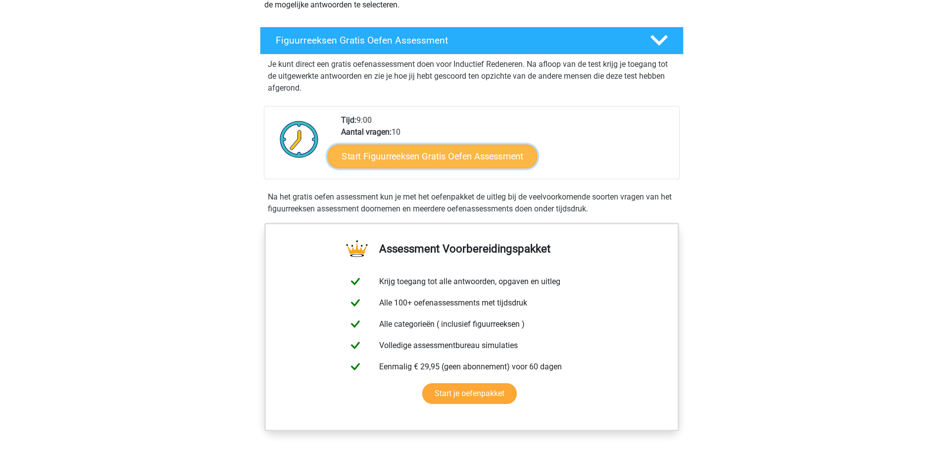
click at [427, 160] on link "Start Figuurreeksen Gratis Oefen Assessment" at bounding box center [432, 156] width 210 height 24
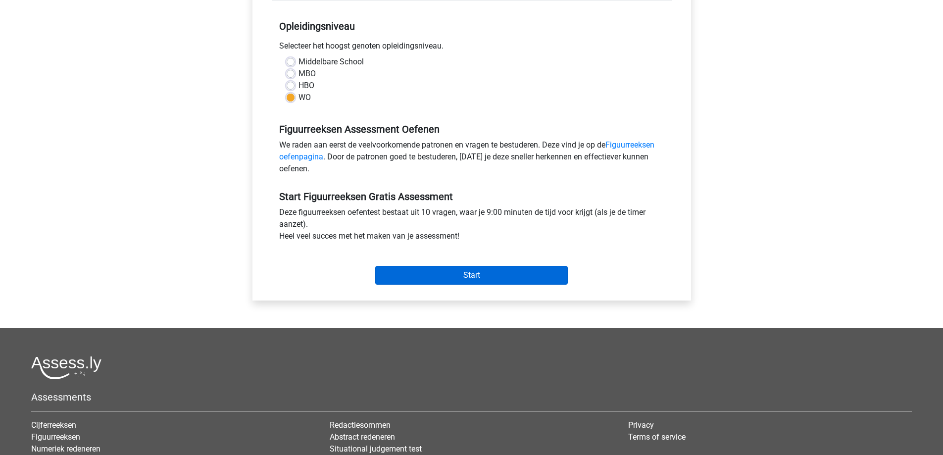
scroll to position [198, 0]
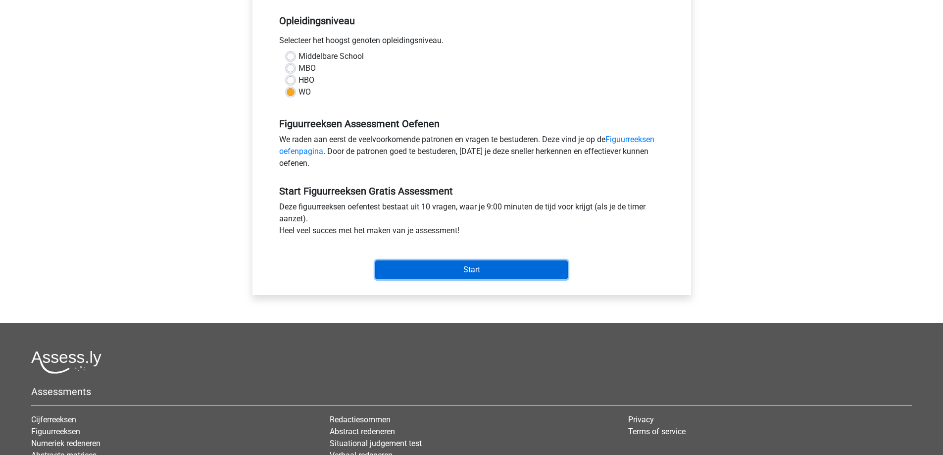
click at [460, 271] on input "Start" at bounding box center [471, 269] width 193 height 19
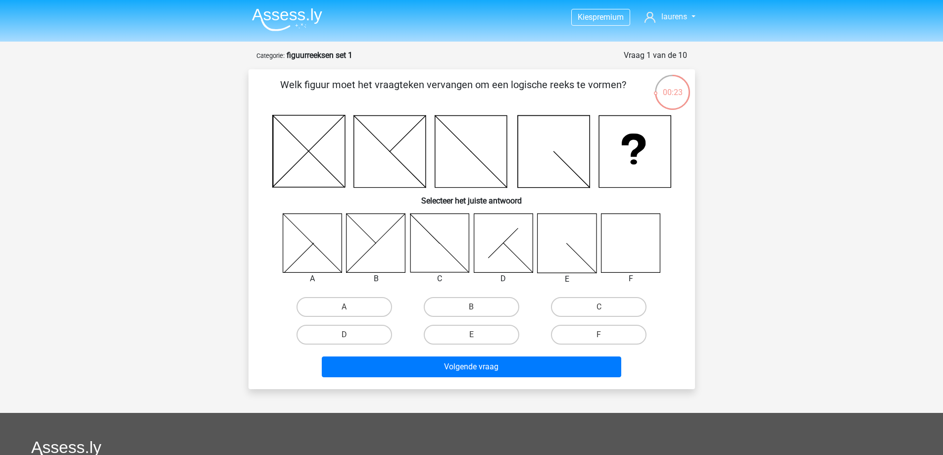
click at [639, 241] on icon at bounding box center [630, 242] width 59 height 59
click at [574, 333] on label "F" at bounding box center [599, 335] width 96 height 20
click at [599, 335] on input "F" at bounding box center [602, 338] width 6 height 6
radio input "true"
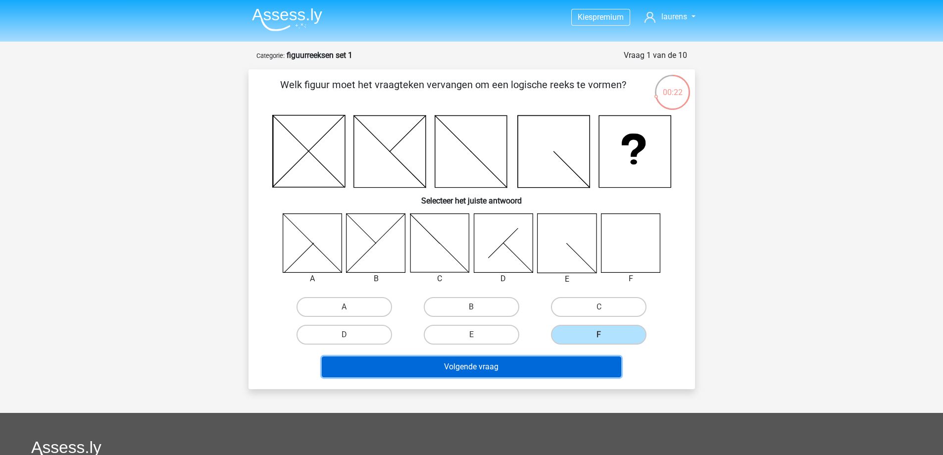
click at [566, 361] on button "Volgende vraag" at bounding box center [472, 367] width 300 height 21
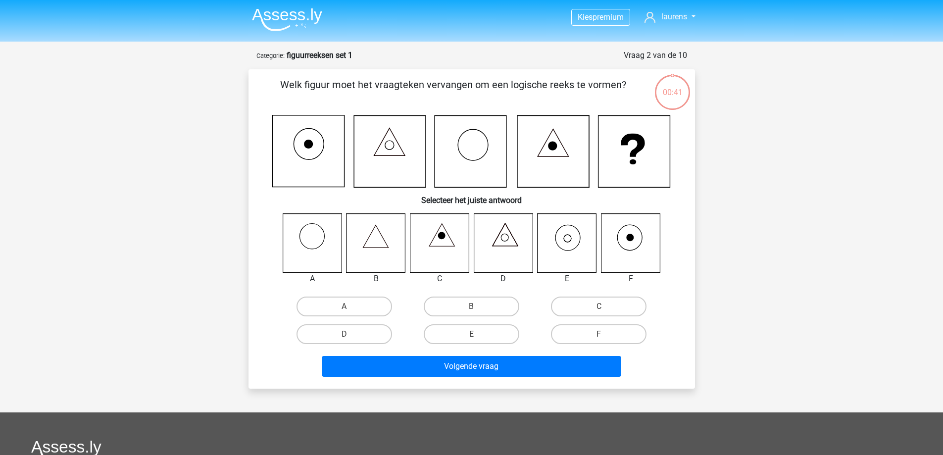
scroll to position [50, 0]
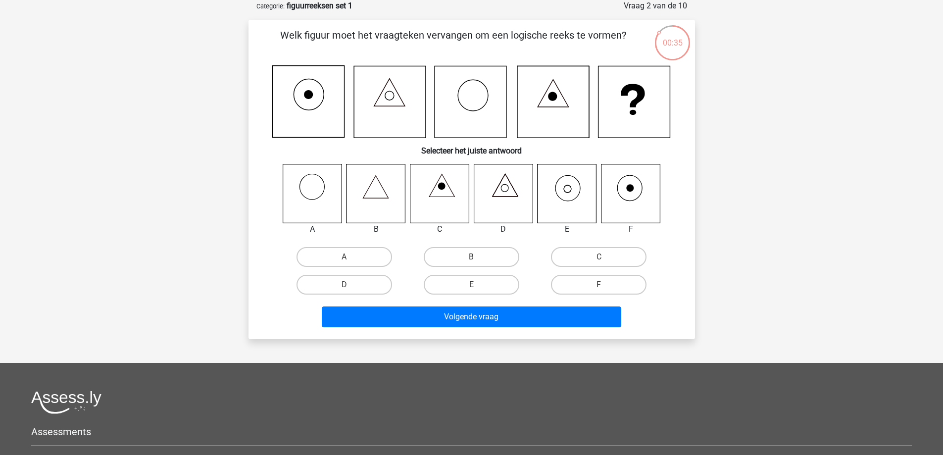
click at [625, 183] on icon at bounding box center [630, 193] width 59 height 59
click at [596, 281] on label "F" at bounding box center [599, 285] width 96 height 20
click at [599, 285] on input "F" at bounding box center [602, 288] width 6 height 6
radio input "true"
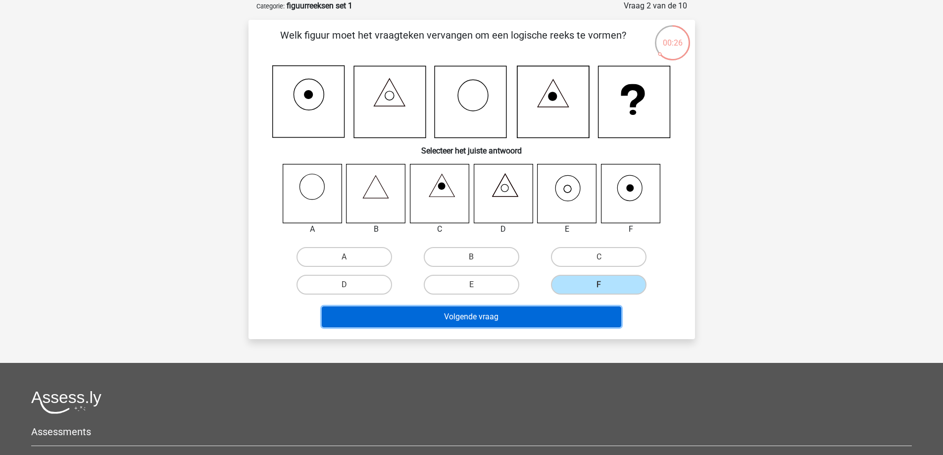
click at [564, 319] on button "Volgende vraag" at bounding box center [472, 317] width 300 height 21
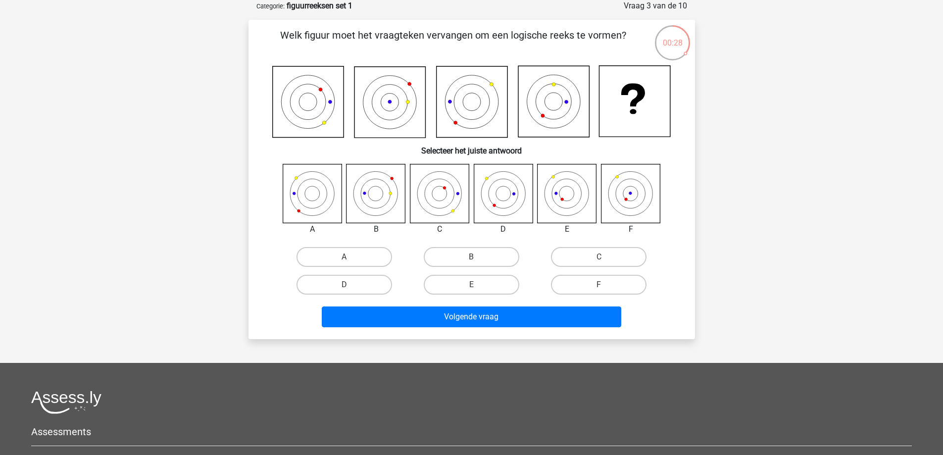
click at [313, 178] on icon at bounding box center [312, 193] width 59 height 59
click at [353, 252] on label "A" at bounding box center [345, 257] width 96 height 20
click at [351, 257] on input "A" at bounding box center [347, 260] width 6 height 6
radio input "true"
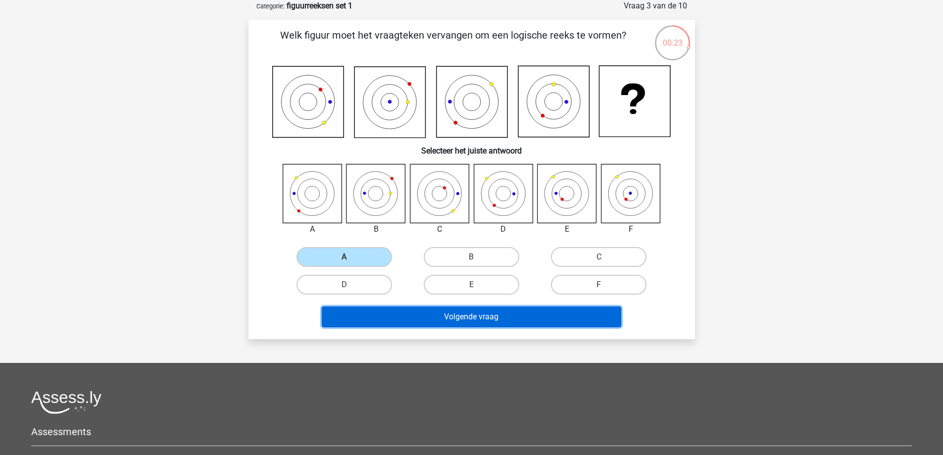
click at [498, 323] on button "Volgende vraag" at bounding box center [472, 317] width 300 height 21
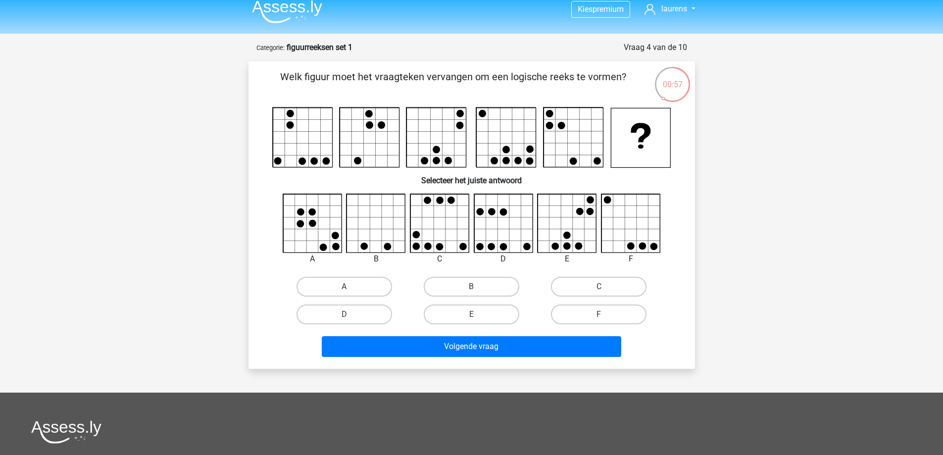
scroll to position [0, 0]
